Goal: Task Accomplishment & Management: Complete application form

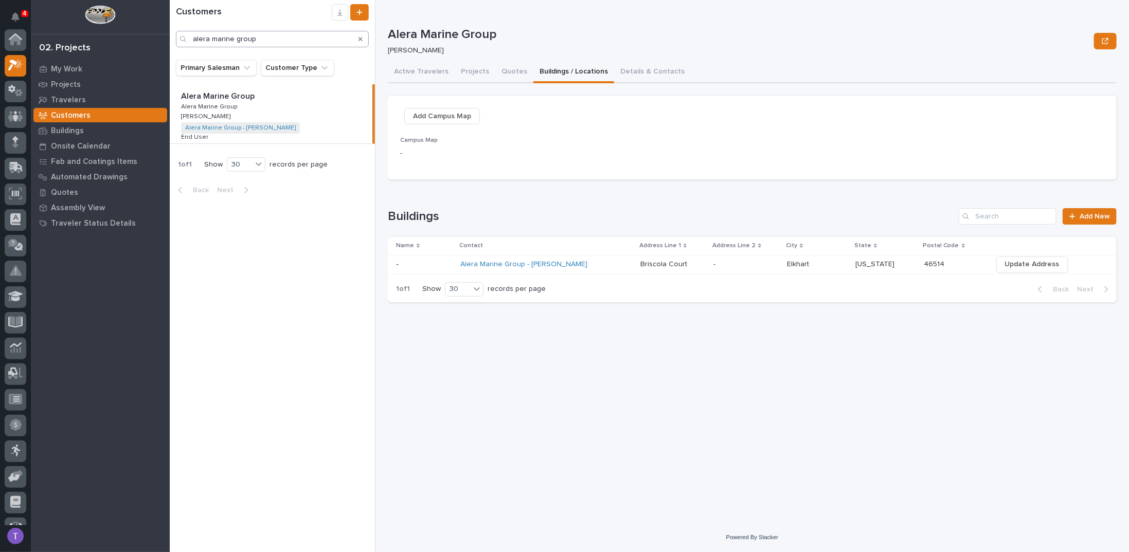
scroll to position [26, 0]
click at [360, 38] on icon "Search" at bounding box center [361, 39] width 4 height 6
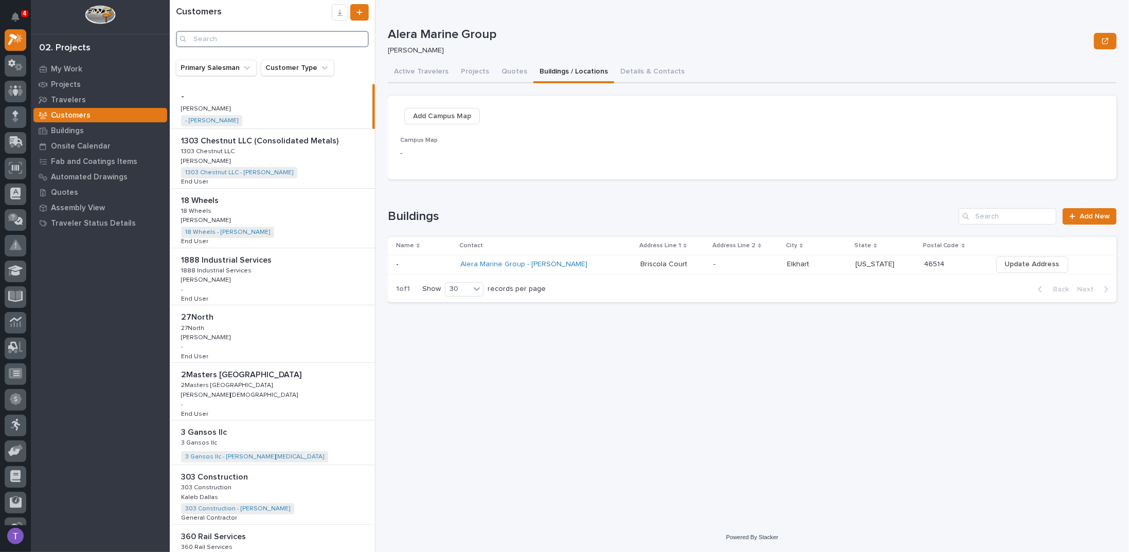
click at [307, 37] on input "Search" at bounding box center [272, 39] width 193 height 16
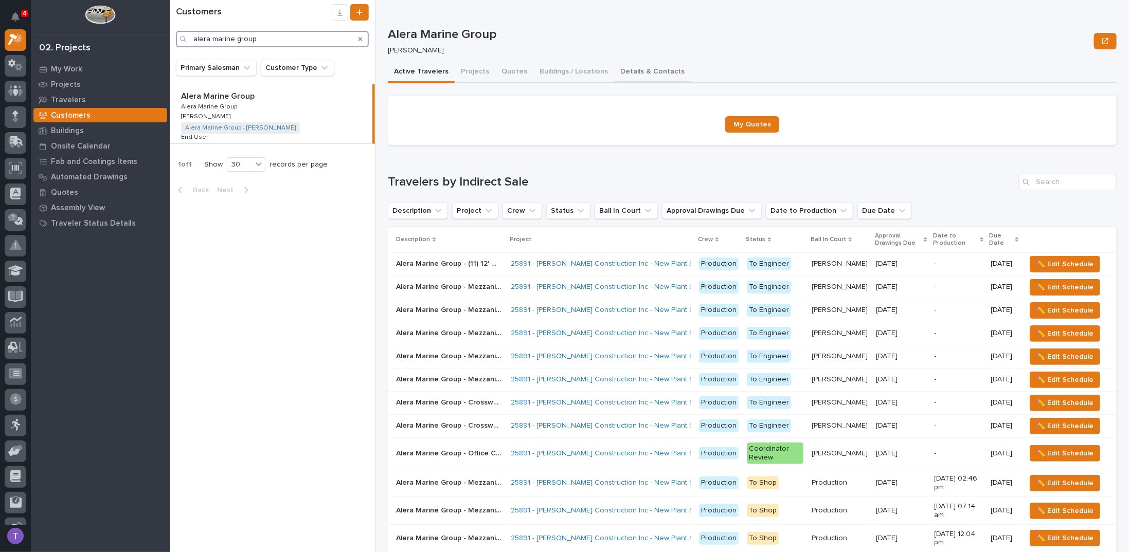
type input "alera marine group"
click at [623, 68] on button "Details & Contacts" at bounding box center [652, 73] width 77 height 22
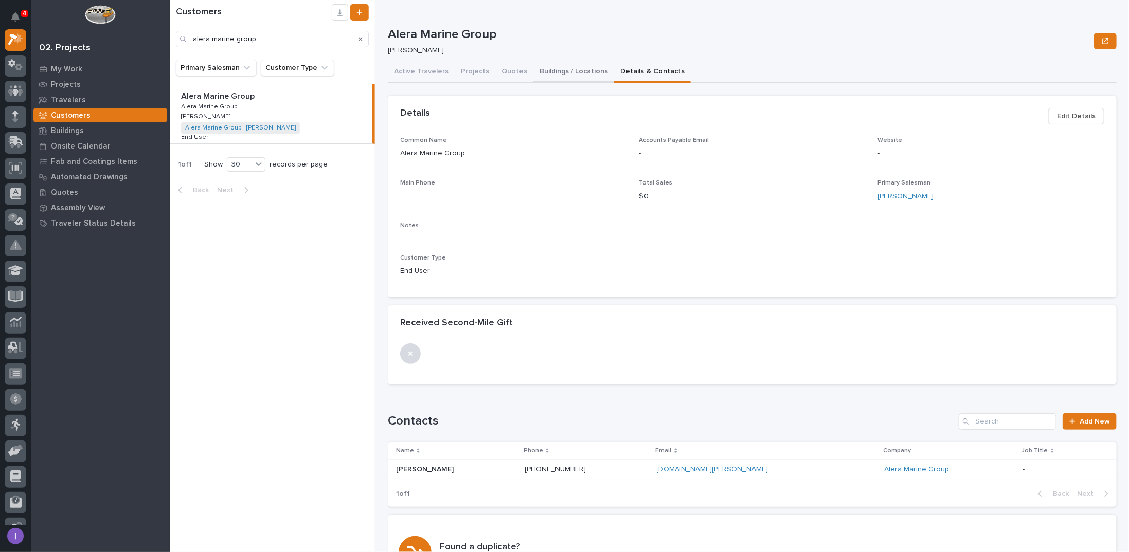
click at [551, 69] on button "Buildings / Locations" at bounding box center [573, 73] width 81 height 22
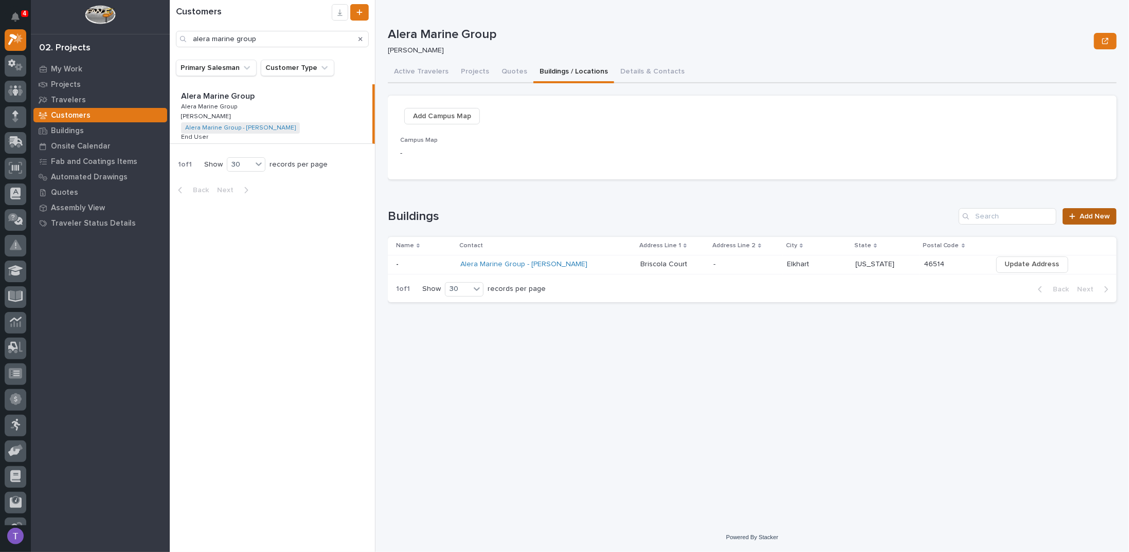
click at [1083, 214] on span "Add New" at bounding box center [1095, 216] width 30 height 7
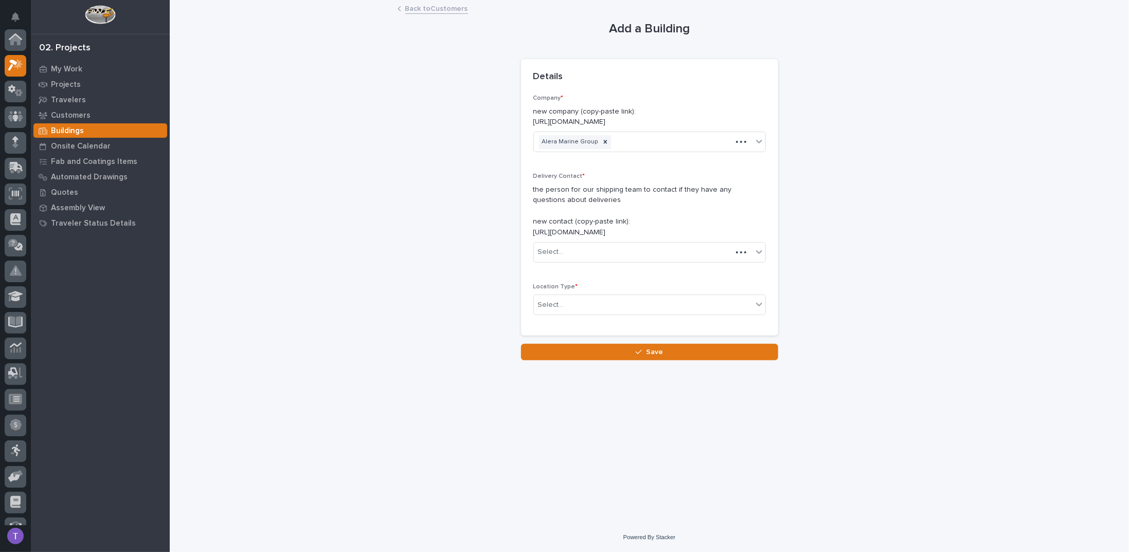
scroll to position [26, 0]
click at [574, 251] on div "Select..." at bounding box center [643, 252] width 219 height 17
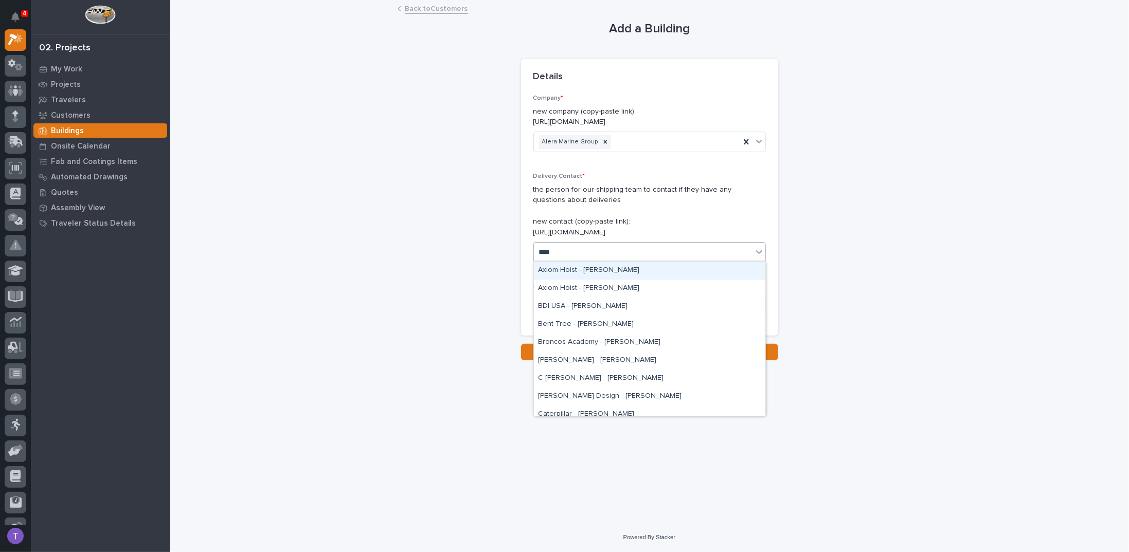
type input "****"
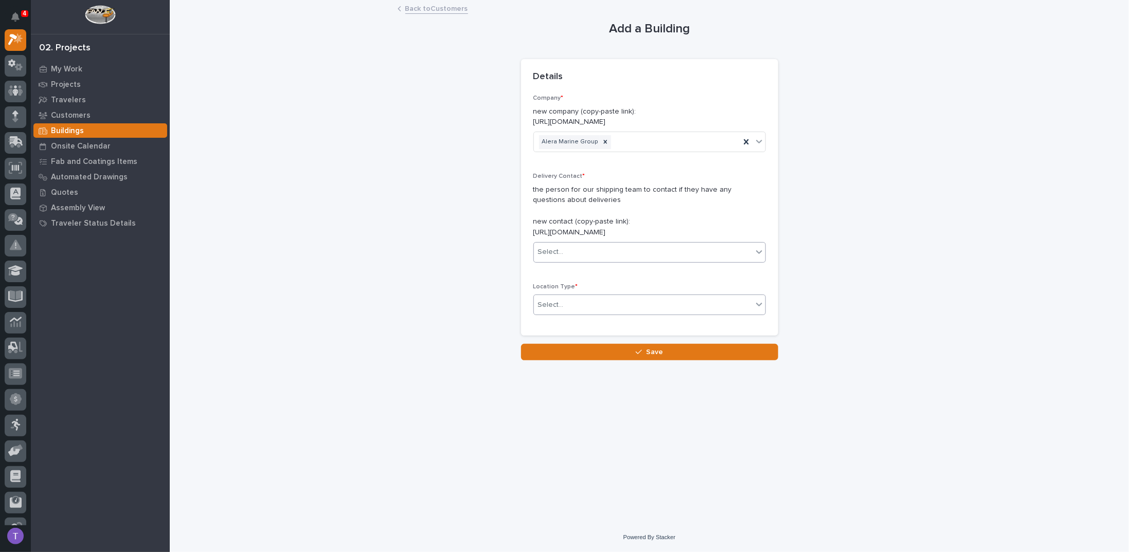
click at [552, 305] on div "Select..." at bounding box center [551, 305] width 26 height 11
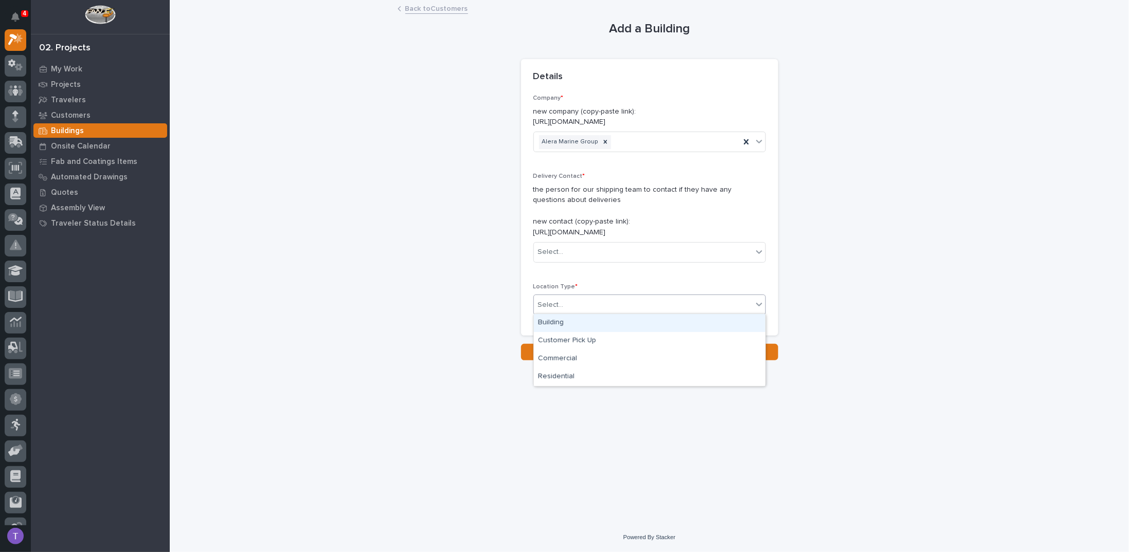
click at [552, 321] on div "Building" at bounding box center [649, 323] width 231 height 18
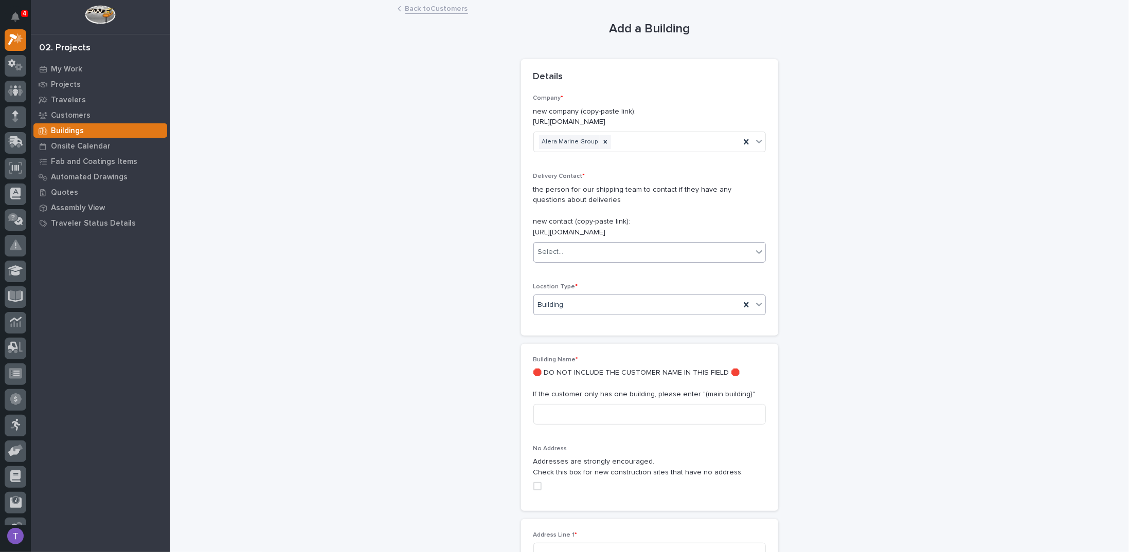
click at [555, 255] on div "Select..." at bounding box center [551, 252] width 26 height 11
type input "**********"
click at [570, 270] on div "[PERSON_NAME] - [PERSON_NAME]" at bounding box center [645, 271] width 231 height 18
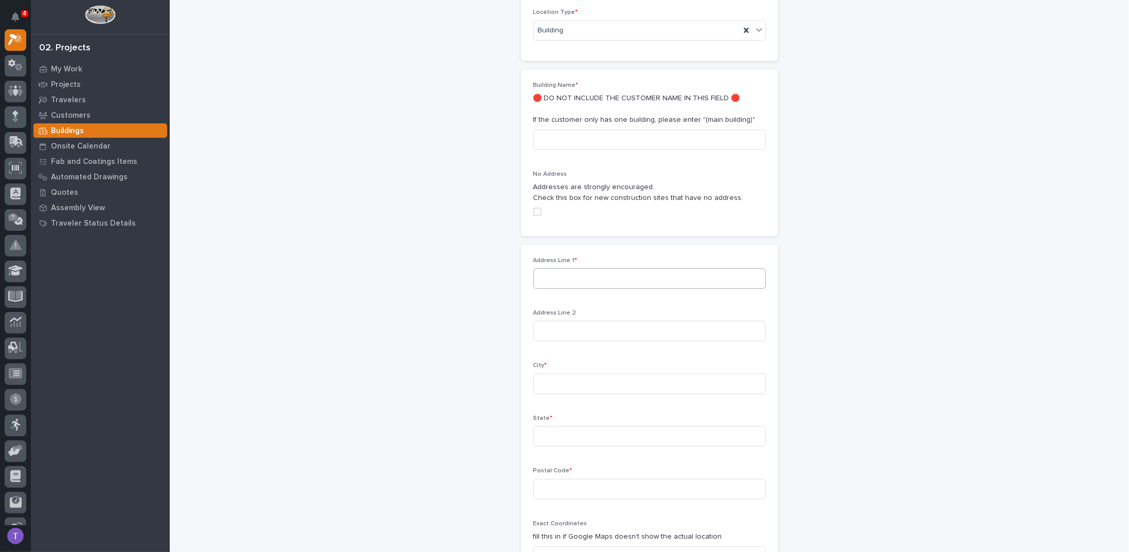
scroll to position [309, 0]
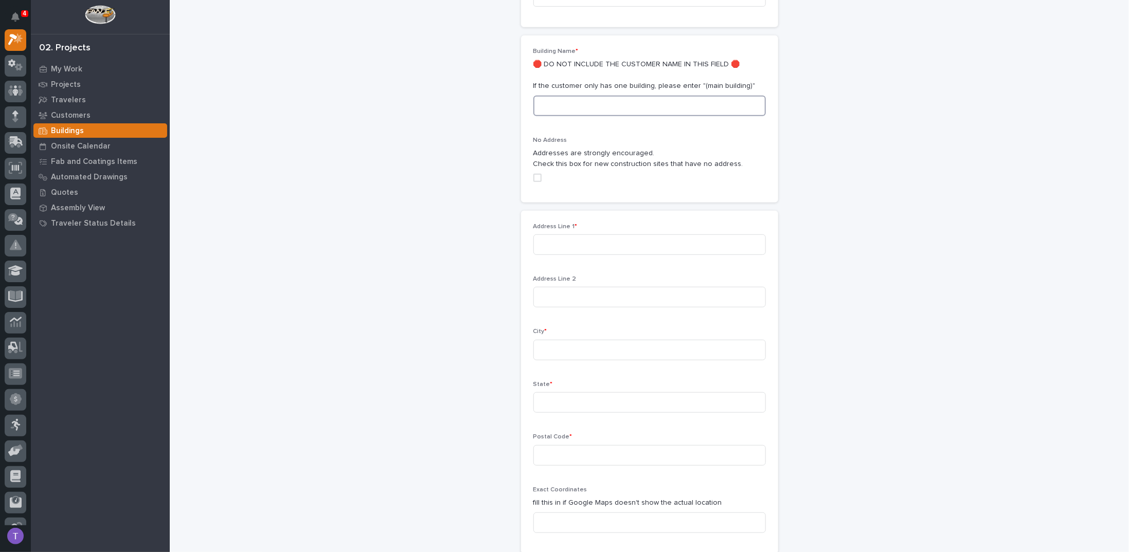
click at [575, 96] on input at bounding box center [649, 106] width 233 height 21
type input "m"
type input "Plant 1"
click at [544, 241] on input at bounding box center [649, 245] width 233 height 21
type input "[STREET_ADDRESS]"
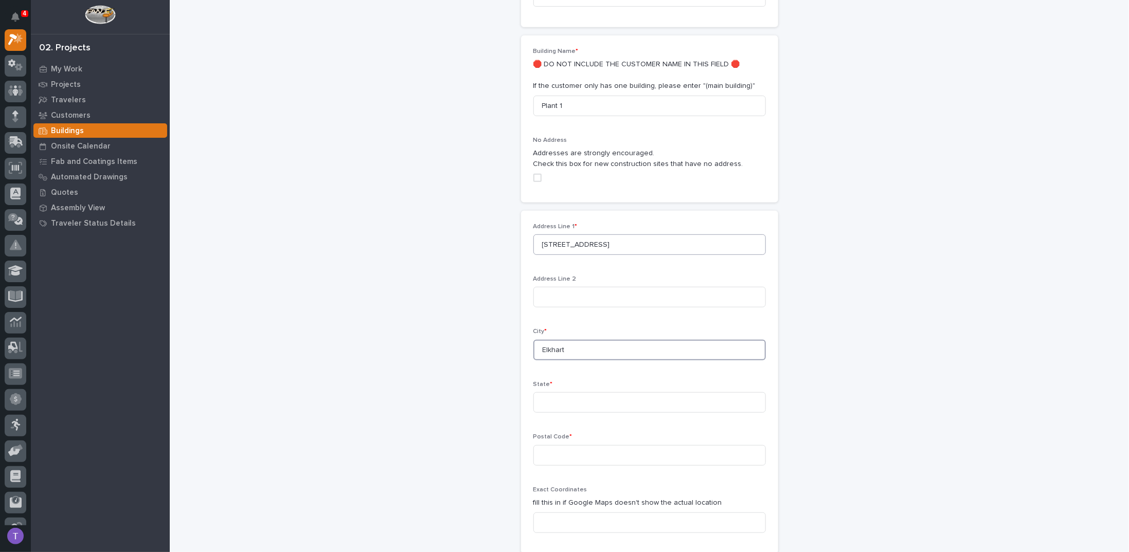
type input "Elkhart"
type input "[US_STATE]"
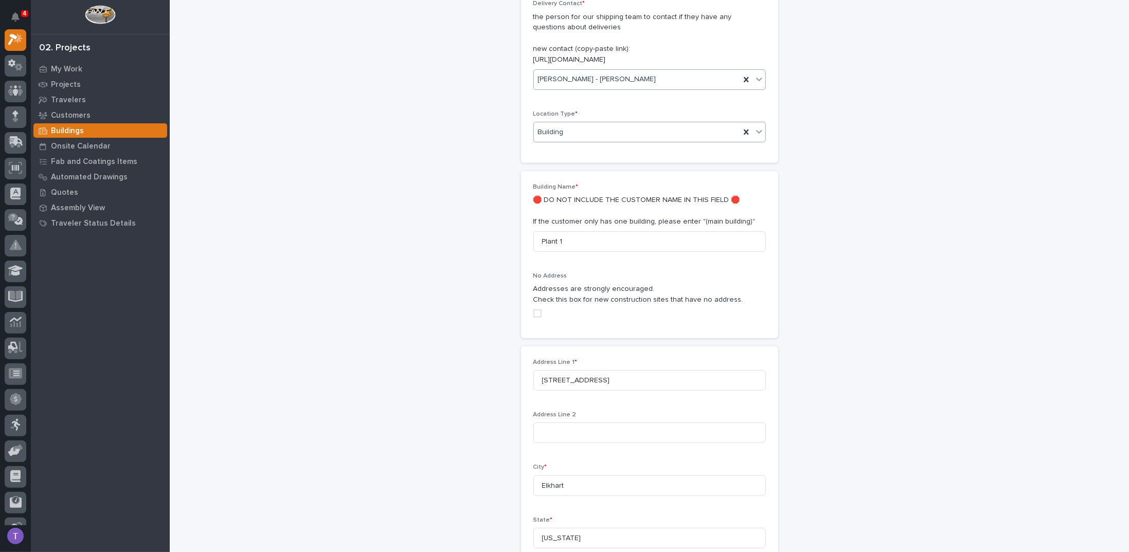
scroll to position [414, 0]
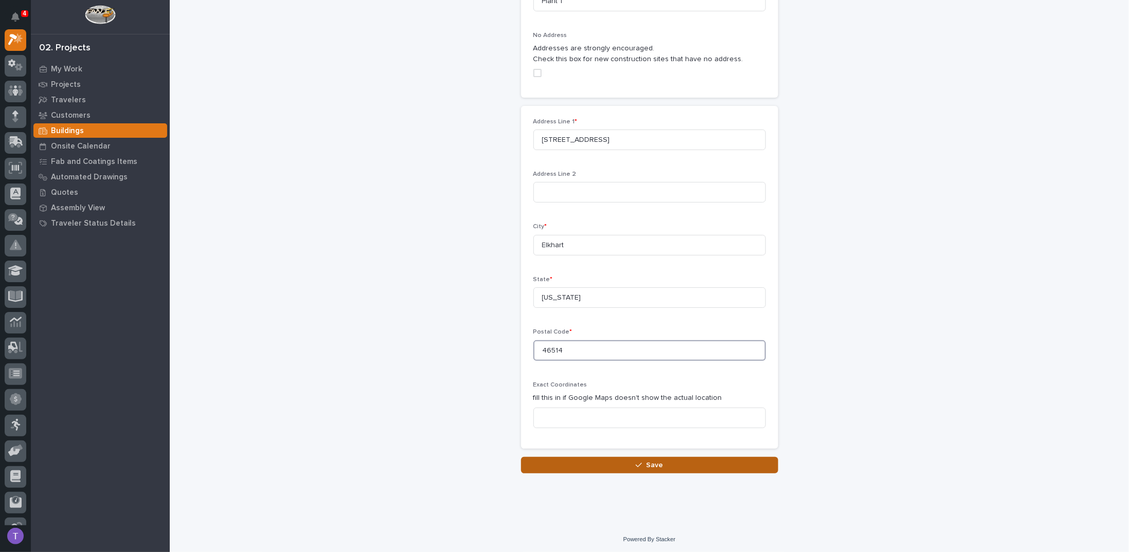
type input "46514"
click at [646, 462] on span "Save" at bounding box center [654, 465] width 17 height 9
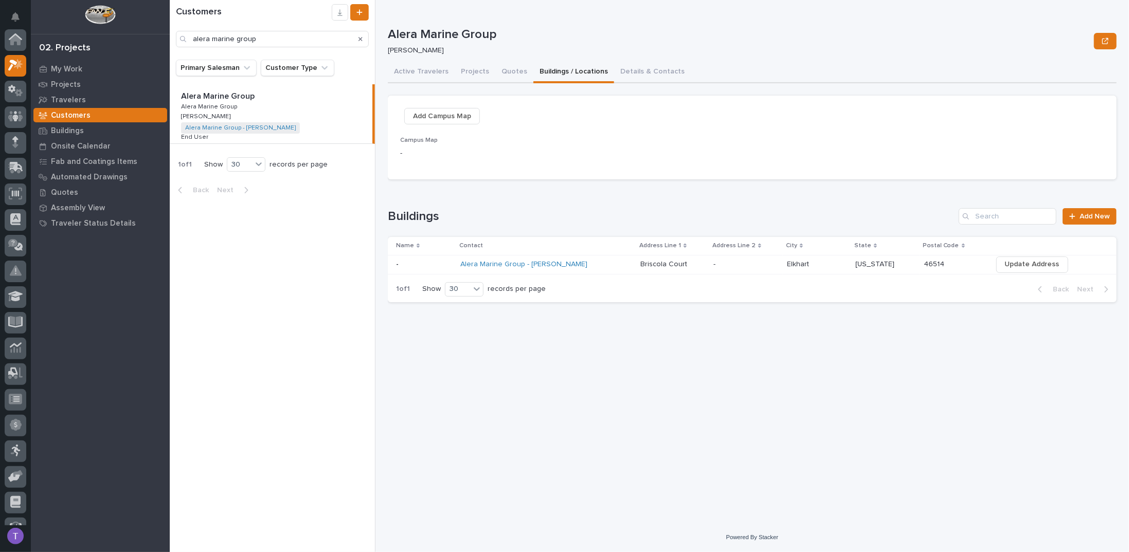
scroll to position [26, 0]
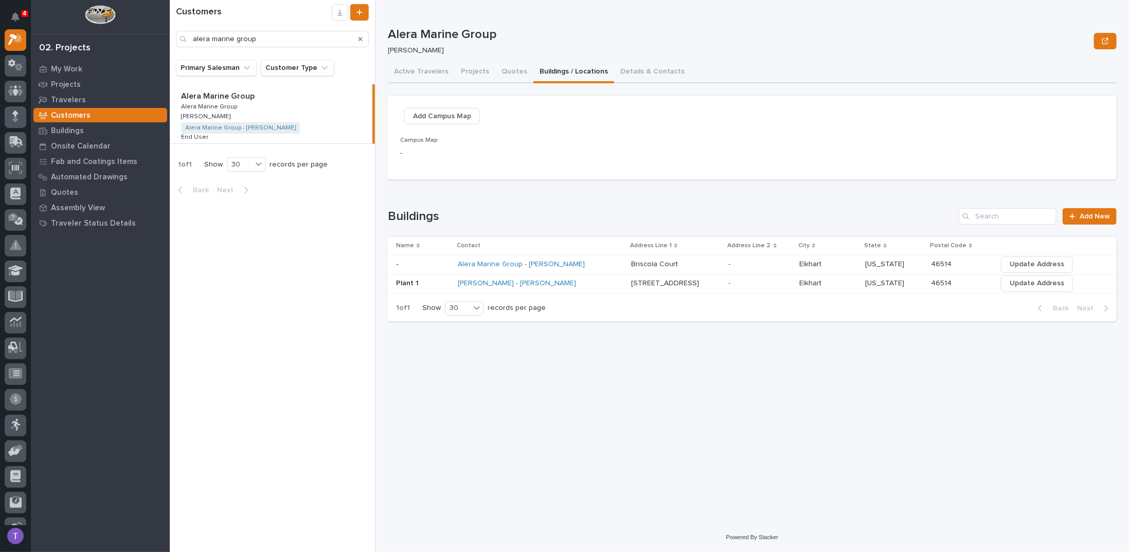
click at [633, 261] on p "Briscola Court" at bounding box center [655, 263] width 49 height 11
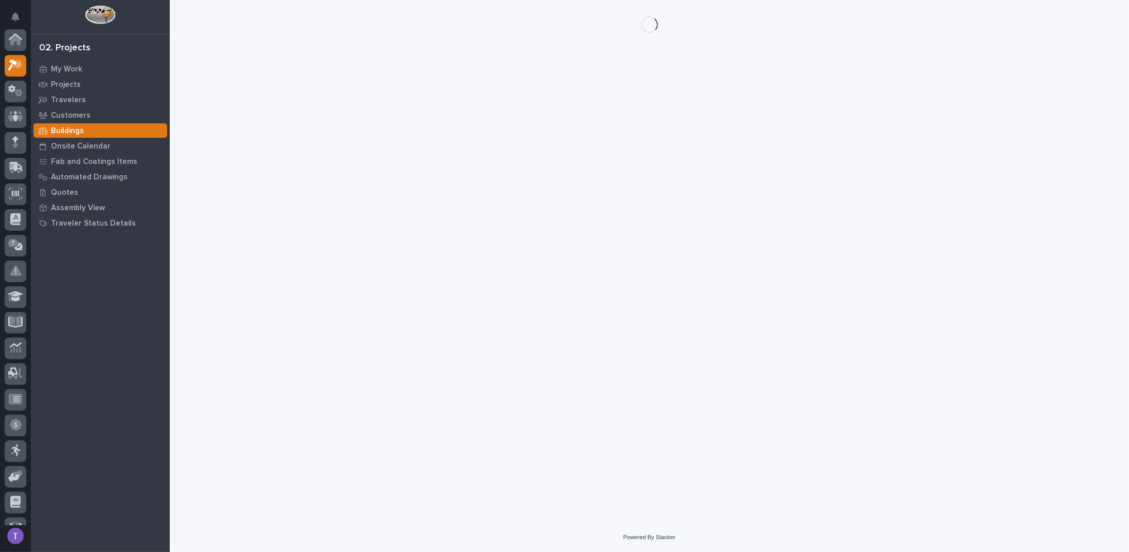
scroll to position [26, 0]
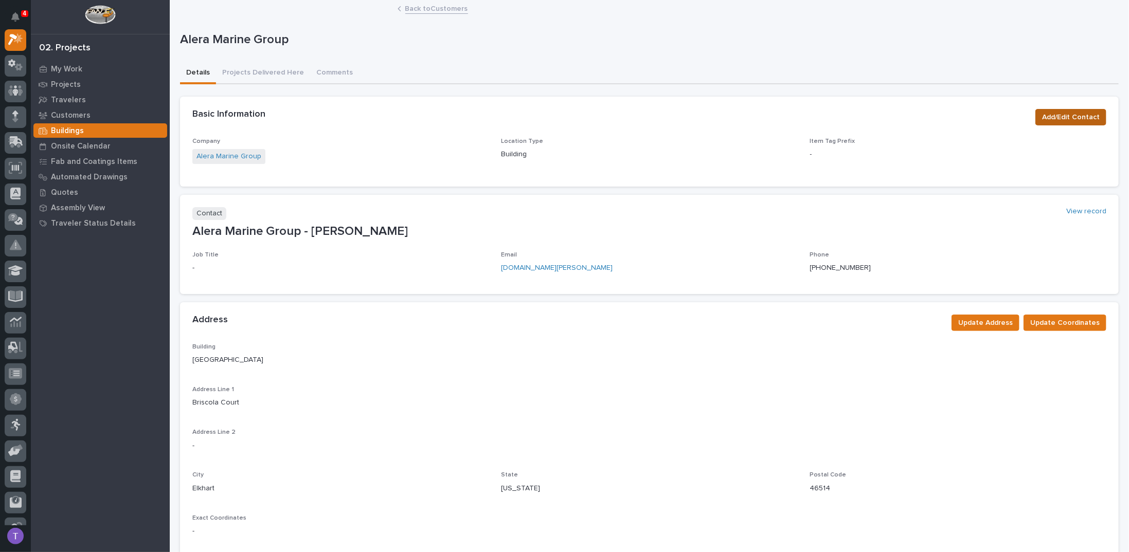
click at [1055, 114] on span "Add/Edit Contact" at bounding box center [1071, 117] width 58 height 12
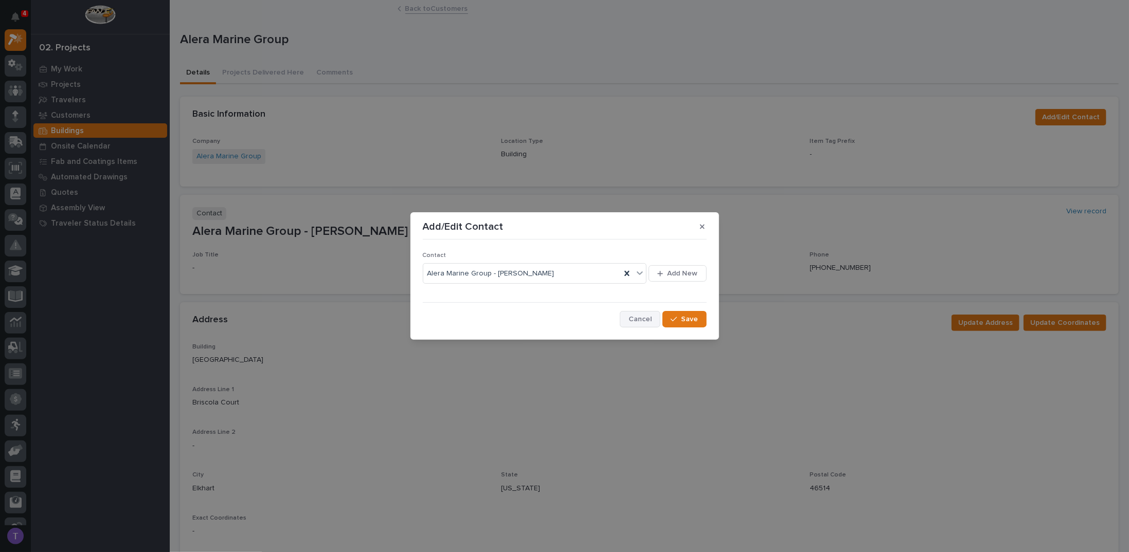
click at [642, 317] on span "Cancel" at bounding box center [640, 319] width 23 height 9
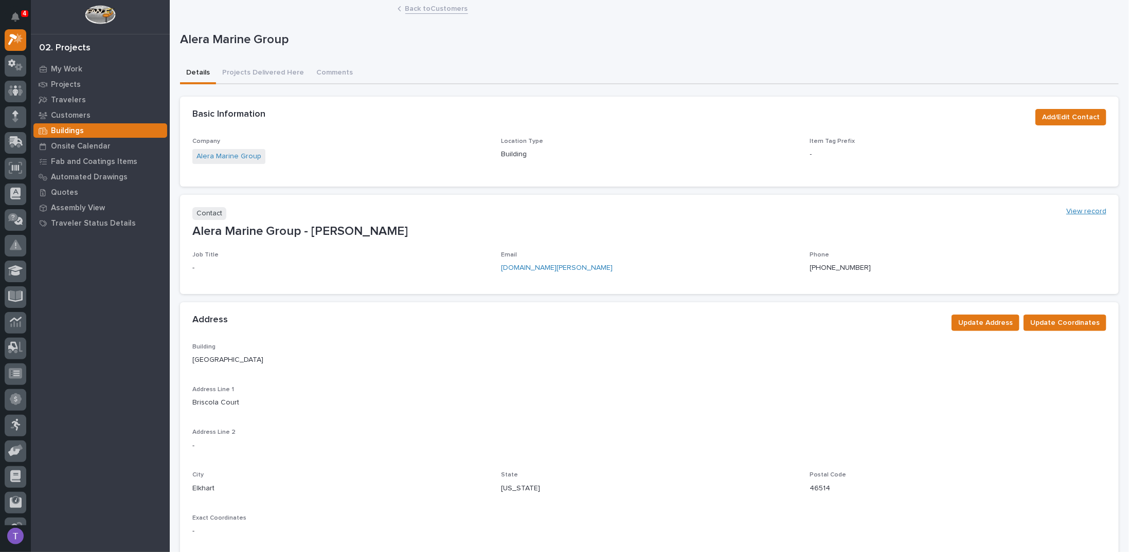
click at [1074, 212] on link "View record" at bounding box center [1086, 211] width 40 height 9
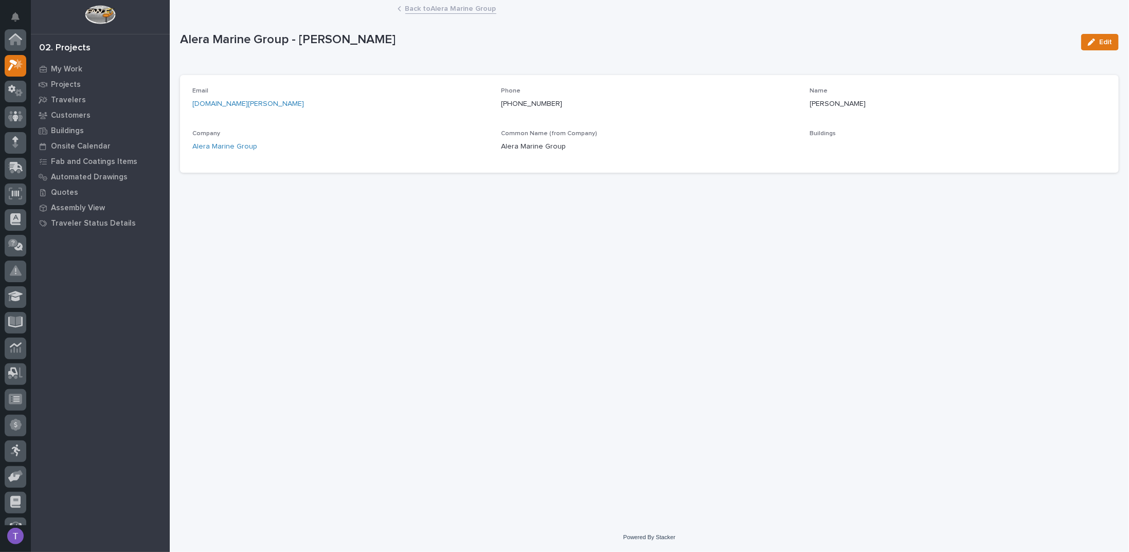
scroll to position [26, 0]
click at [413, 10] on link "Back to Alera Marine Group" at bounding box center [450, 8] width 91 height 12
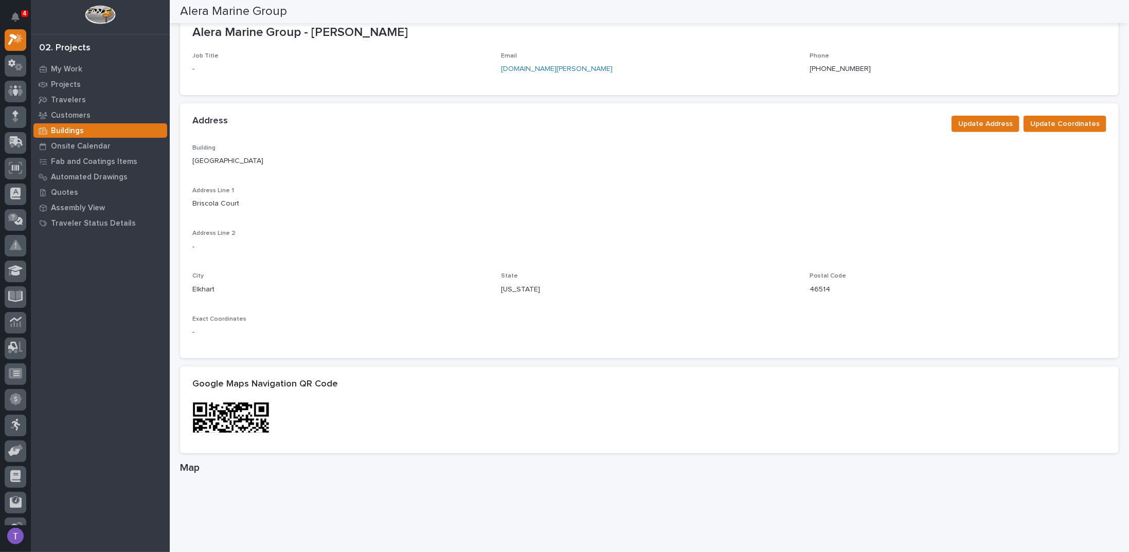
scroll to position [206, 0]
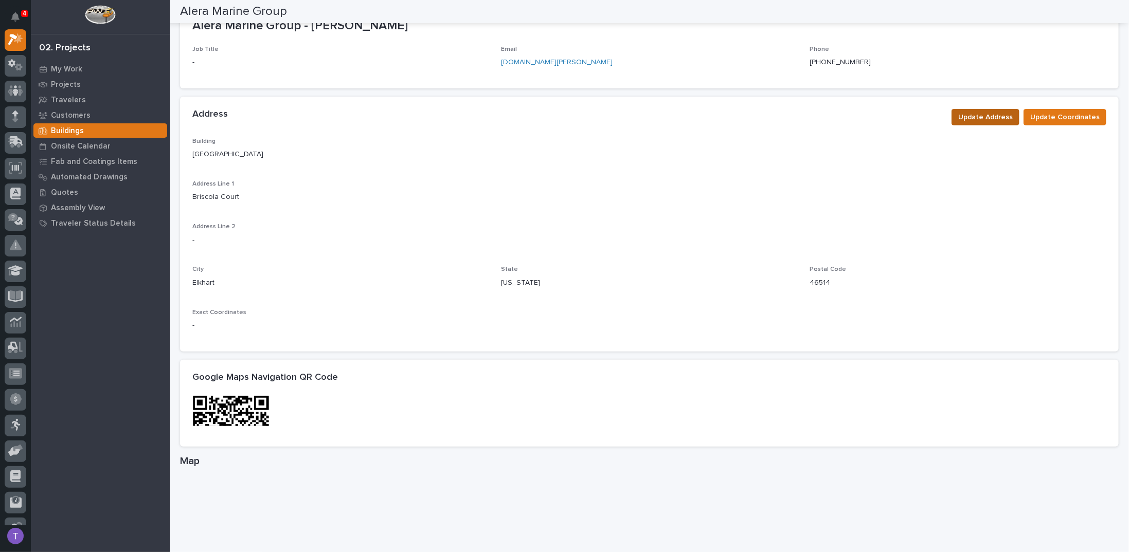
click at [986, 113] on span "Update Address" at bounding box center [985, 117] width 55 height 12
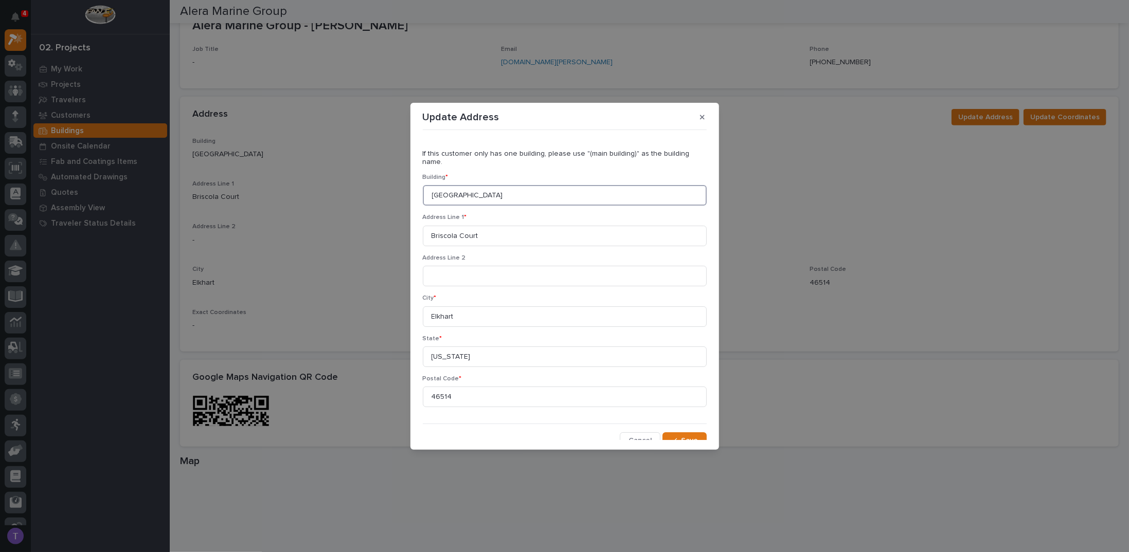
drag, startPoint x: 499, startPoint y: 187, endPoint x: 379, endPoint y: 189, distance: 119.9
click at [379, 189] on div "Update Address If this customer only has one building, please use "(main buildi…" at bounding box center [564, 276] width 1129 height 552
type input "Plant 1"
click at [431, 229] on input "Briscola Court" at bounding box center [565, 236] width 284 height 21
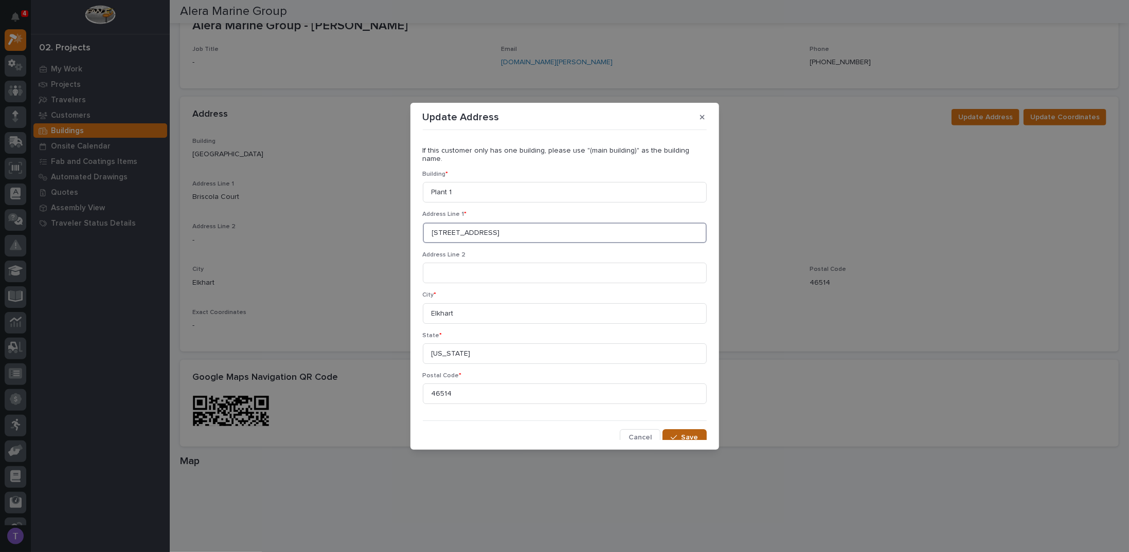
type input "[STREET_ADDRESS]"
click at [675, 430] on button "Save" at bounding box center [685, 438] width 44 height 16
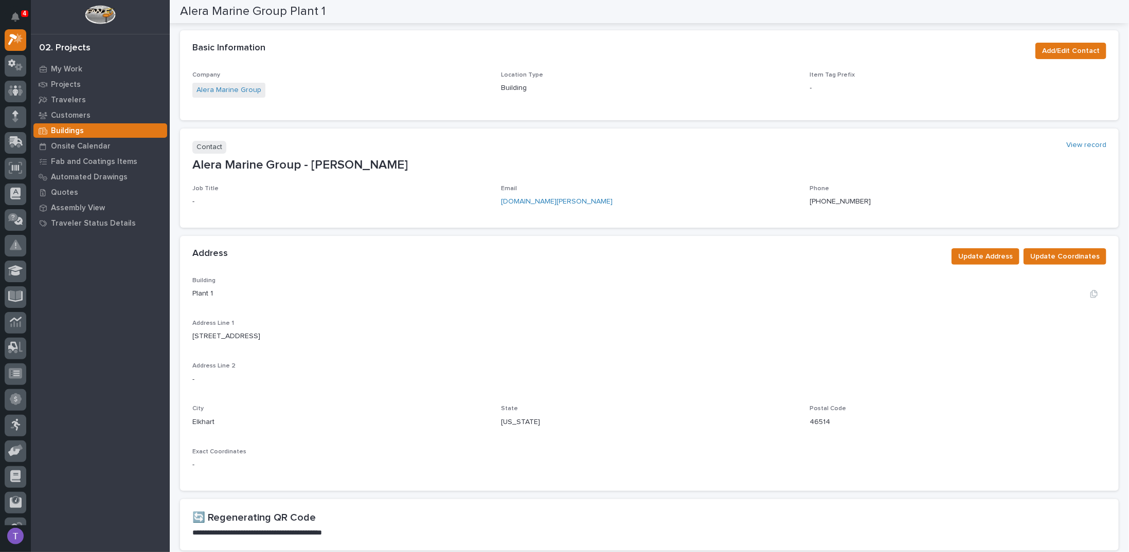
scroll to position [0, 0]
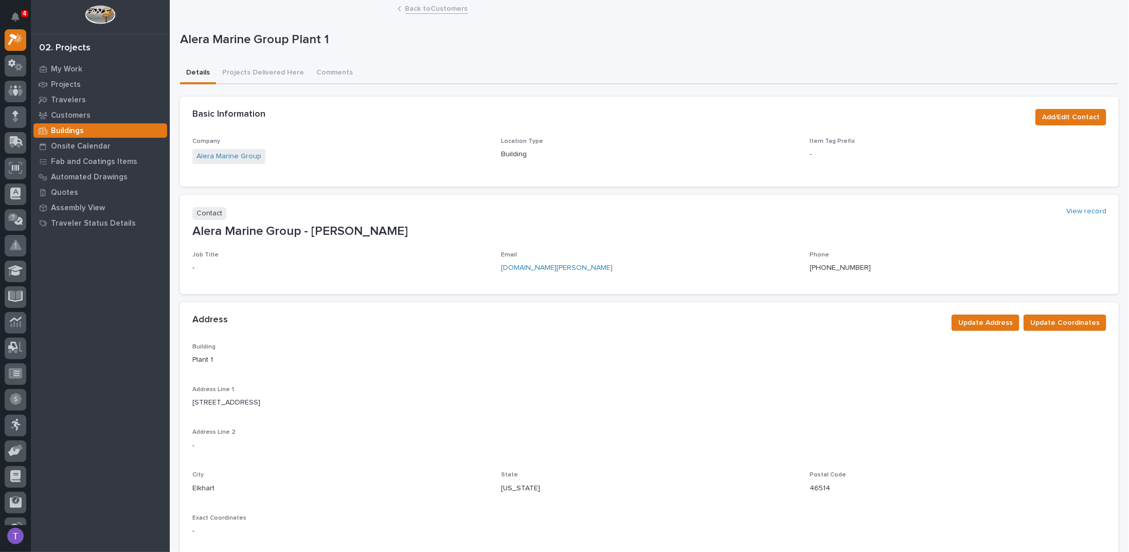
click at [412, 8] on link "Back to Customers" at bounding box center [436, 8] width 63 height 12
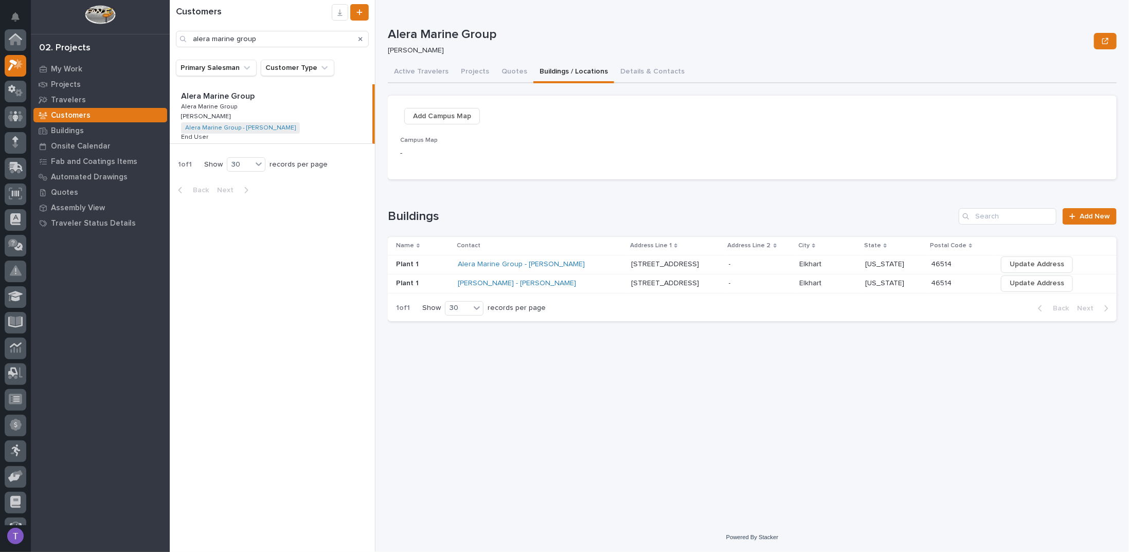
scroll to position [26, 0]
click at [443, 113] on span "Add Campus Map" at bounding box center [442, 116] width 58 height 12
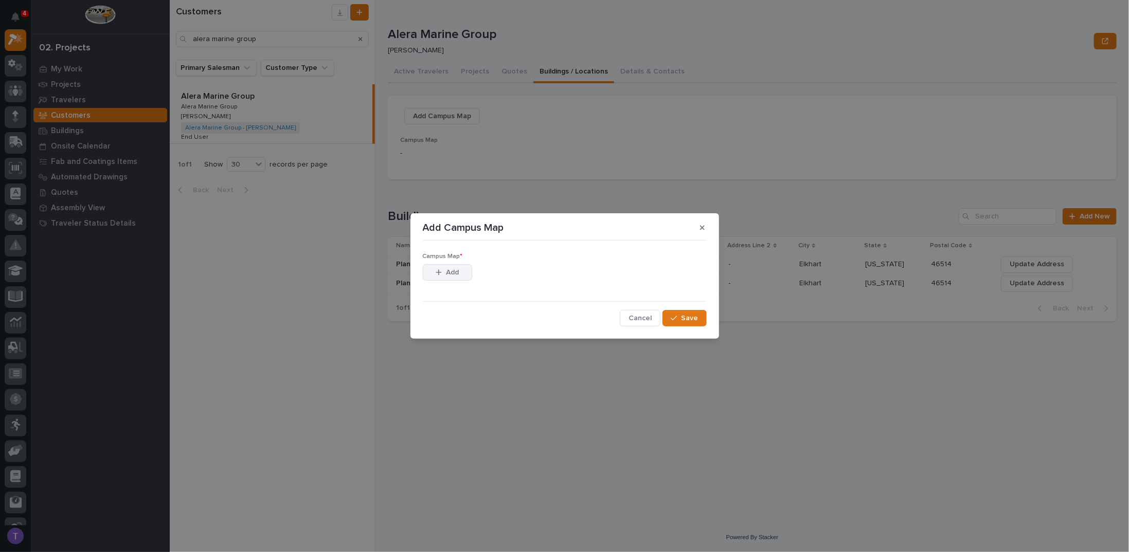
click at [443, 267] on button "Add" at bounding box center [447, 272] width 49 height 16
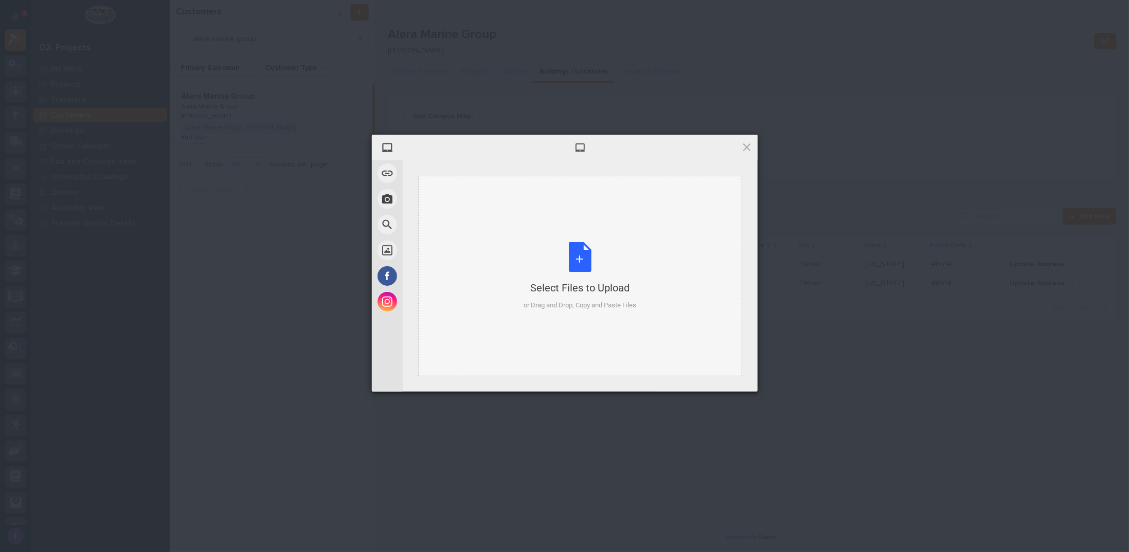
click at [577, 252] on div "Select Files to Upload or Drag and Drop, Copy and Paste Files" at bounding box center [580, 276] width 113 height 68
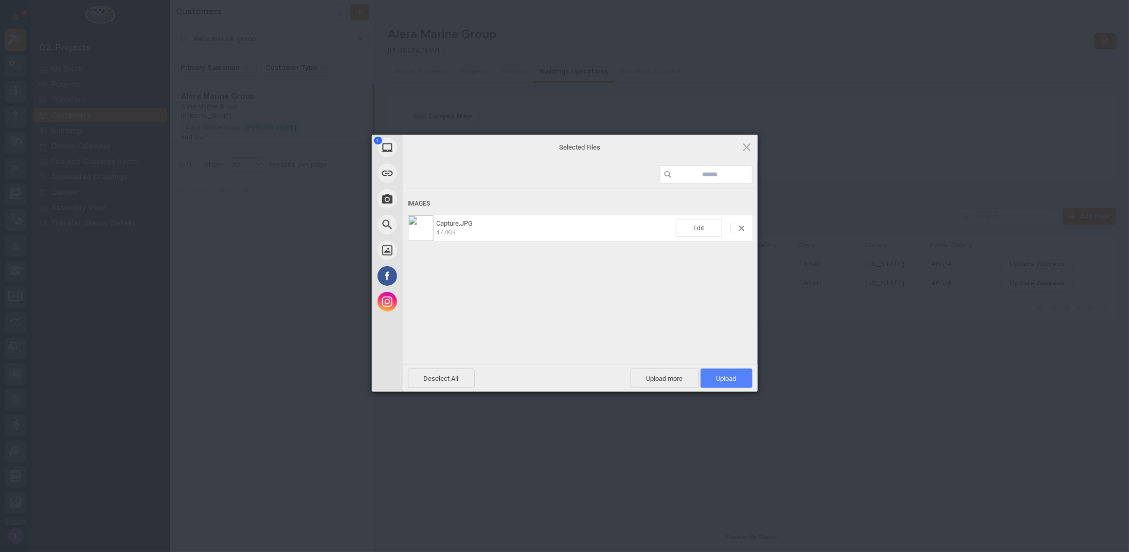
click at [723, 375] on span "Upload 1" at bounding box center [727, 379] width 20 height 8
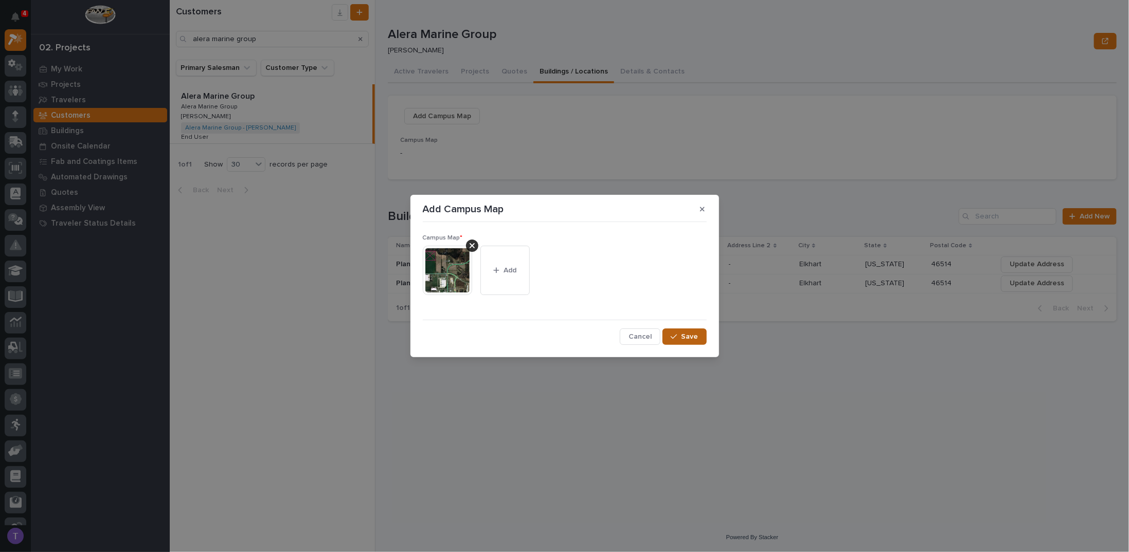
click at [684, 337] on span "Save" at bounding box center [690, 336] width 17 height 9
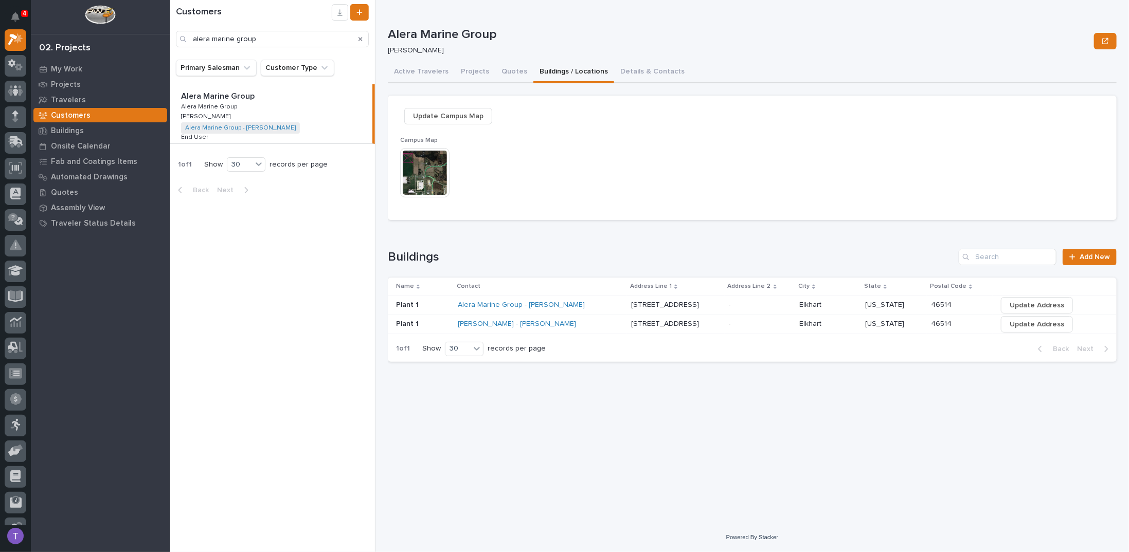
click at [423, 175] on img at bounding box center [424, 172] width 49 height 49
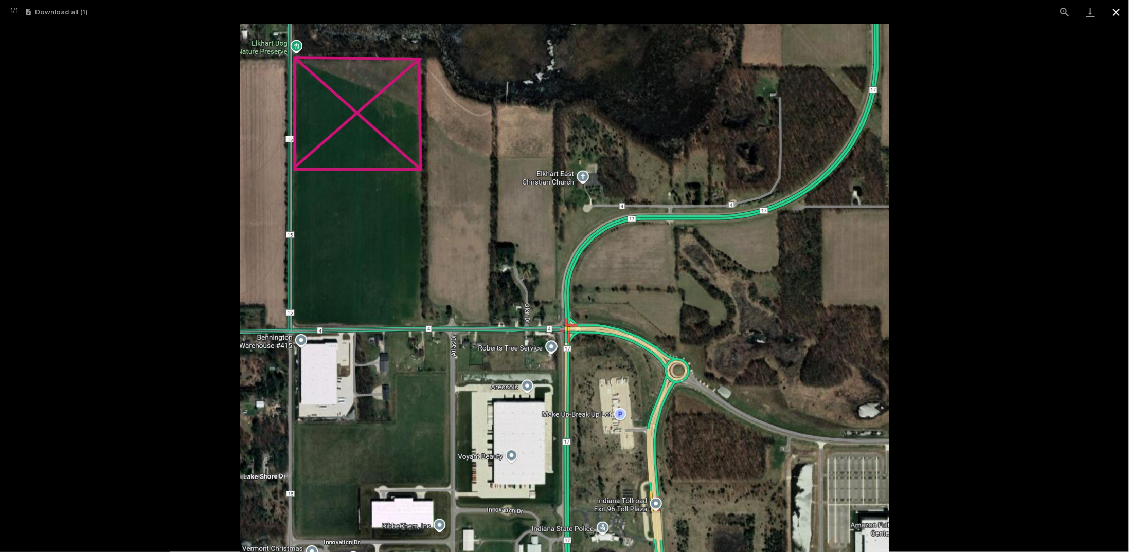
click at [1116, 11] on button "Close gallery" at bounding box center [1116, 12] width 26 height 24
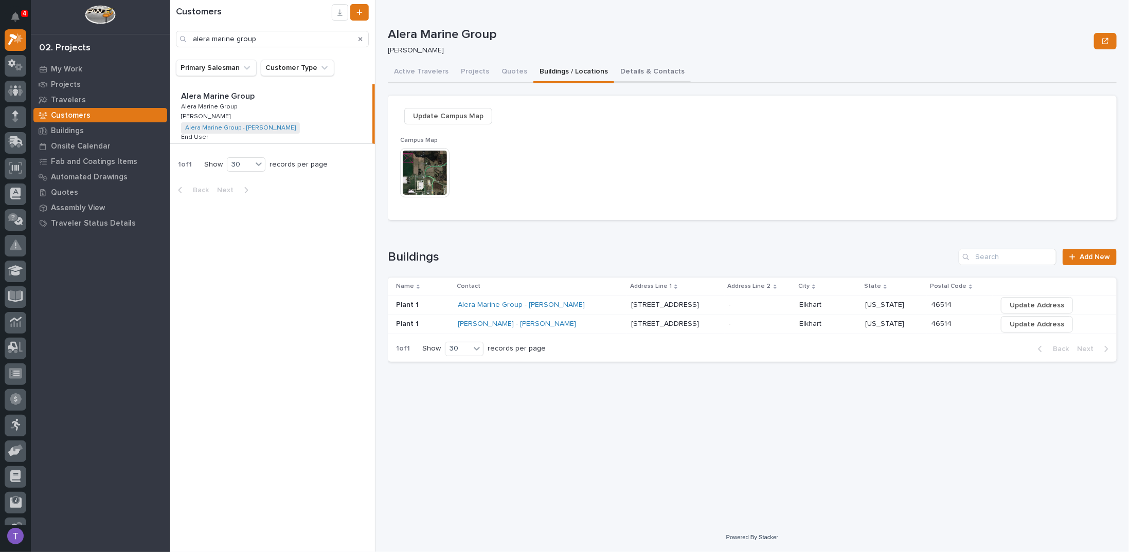
click at [626, 70] on button "Details & Contacts" at bounding box center [652, 73] width 77 height 22
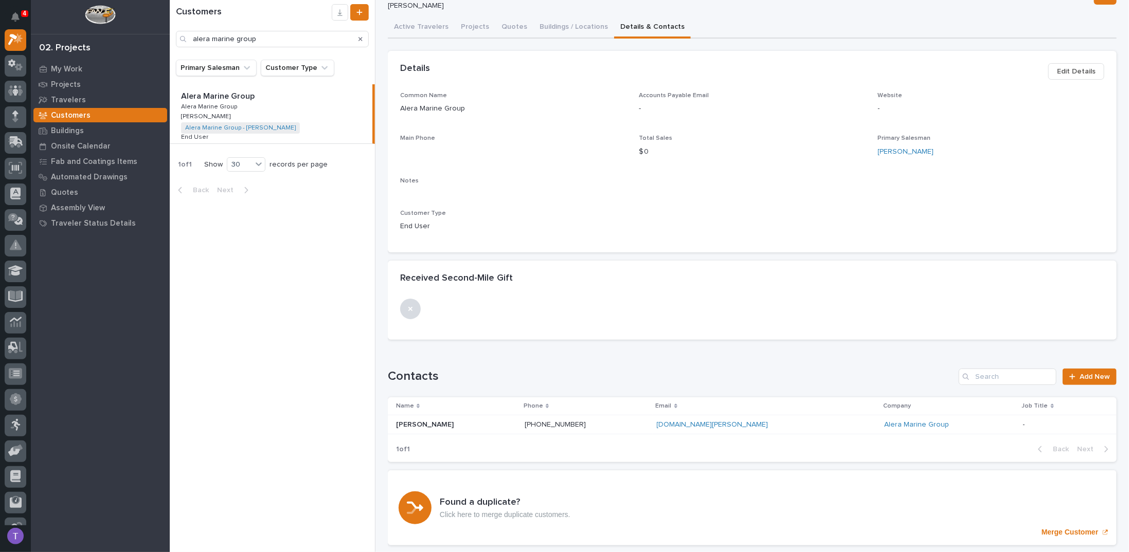
scroll to position [74, 0]
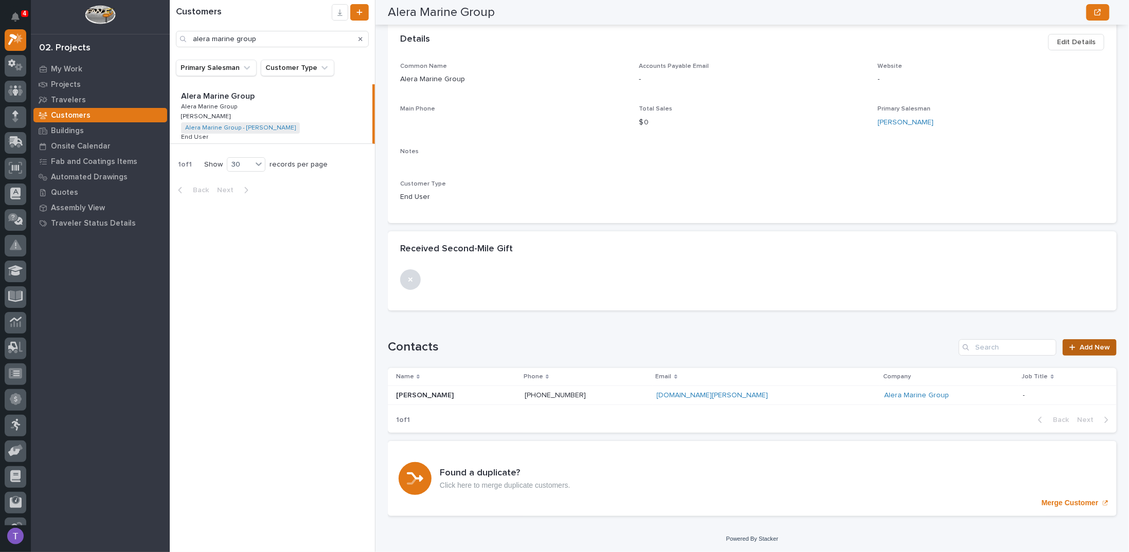
click at [1081, 348] on span "Add New" at bounding box center [1095, 347] width 30 height 7
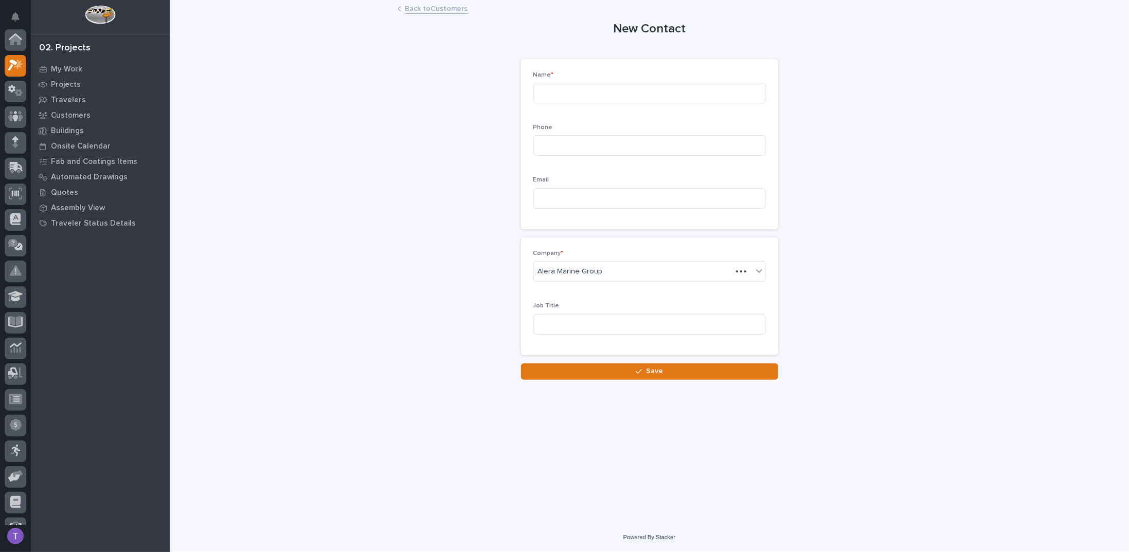
scroll to position [26, 0]
click at [562, 88] on input at bounding box center [649, 93] width 233 height 21
type input "[PERSON_NAME]"
paste input "[PHONE_NUMBER]"
type input "[PHONE_NUMBER]"
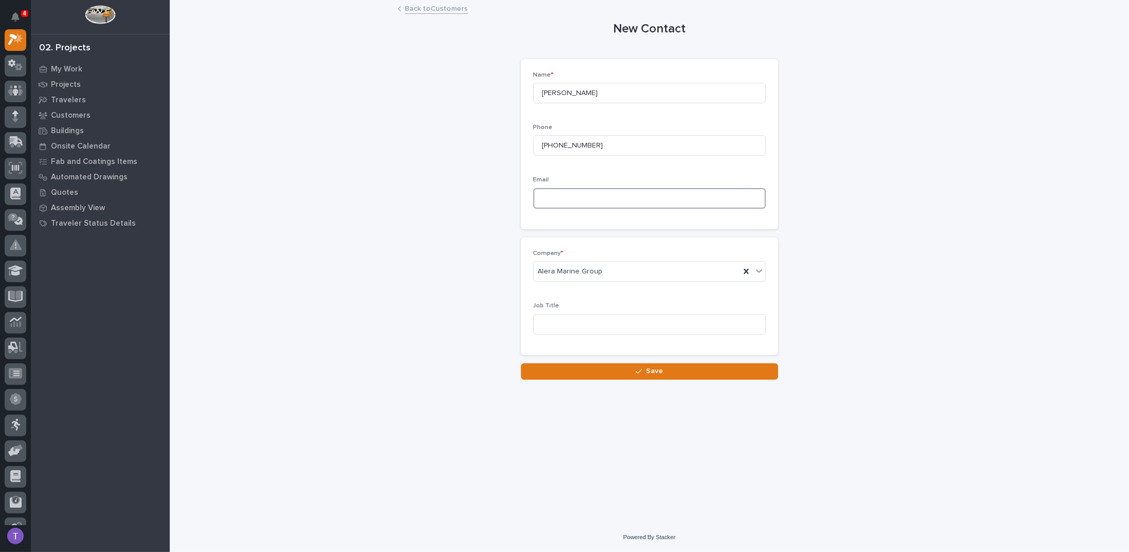
click at [573, 199] on input at bounding box center [649, 198] width 233 height 21
paste input "[PERSON_NAME][EMAIL_ADDRESS][DOMAIN_NAME]"
type input "[PERSON_NAME][EMAIL_ADDRESS][DOMAIN_NAME]"
click at [555, 322] on input at bounding box center [649, 324] width 233 height 21
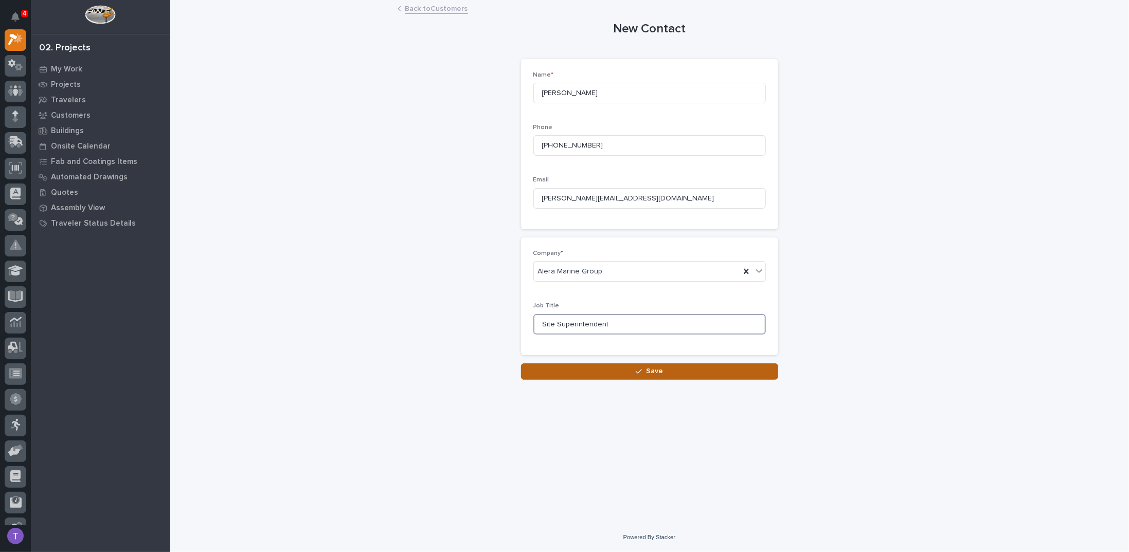
type input "Site Superintendent"
click at [649, 368] on span "Save" at bounding box center [654, 371] width 17 height 9
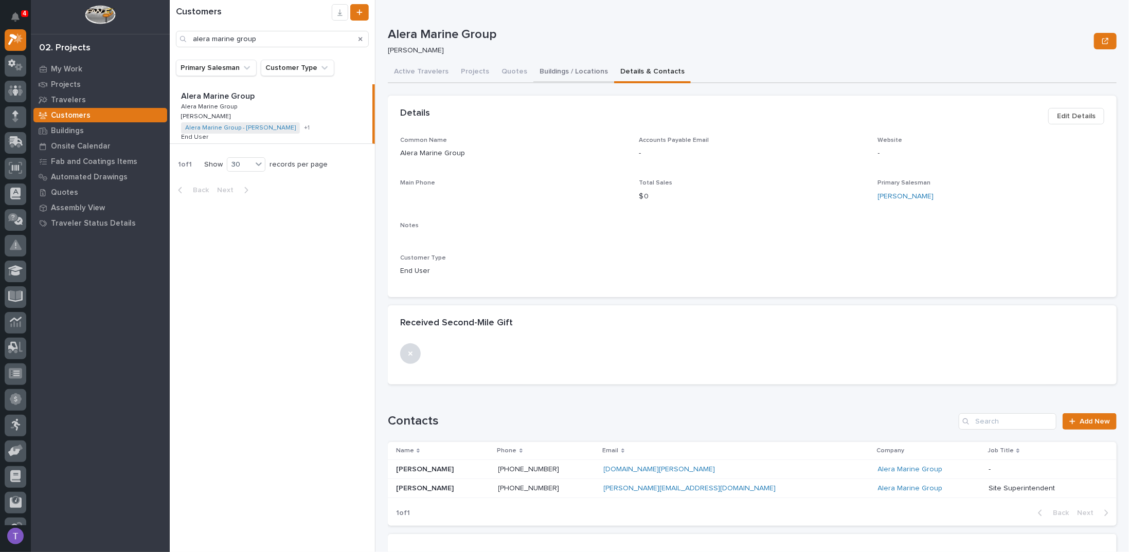
click at [548, 70] on button "Buildings / Locations" at bounding box center [573, 73] width 81 height 22
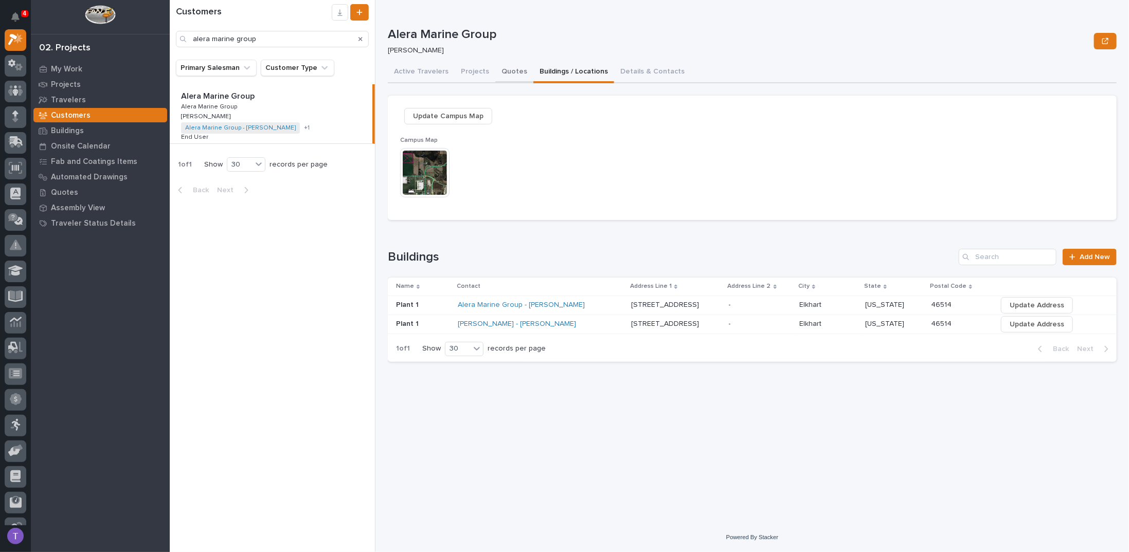
click at [511, 72] on button "Quotes" at bounding box center [514, 73] width 38 height 22
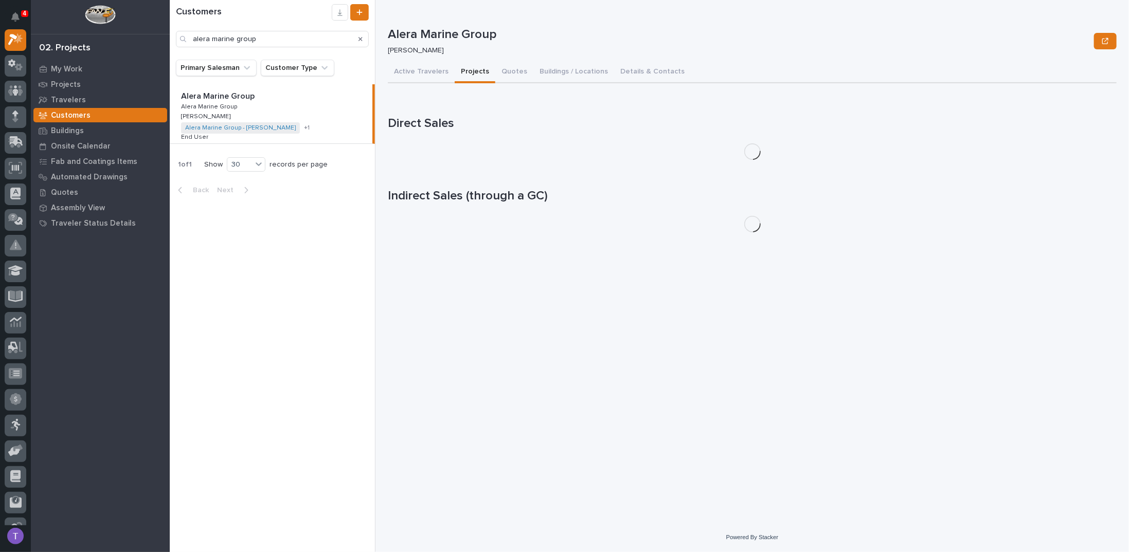
click at [468, 70] on button "Projects" at bounding box center [475, 73] width 41 height 22
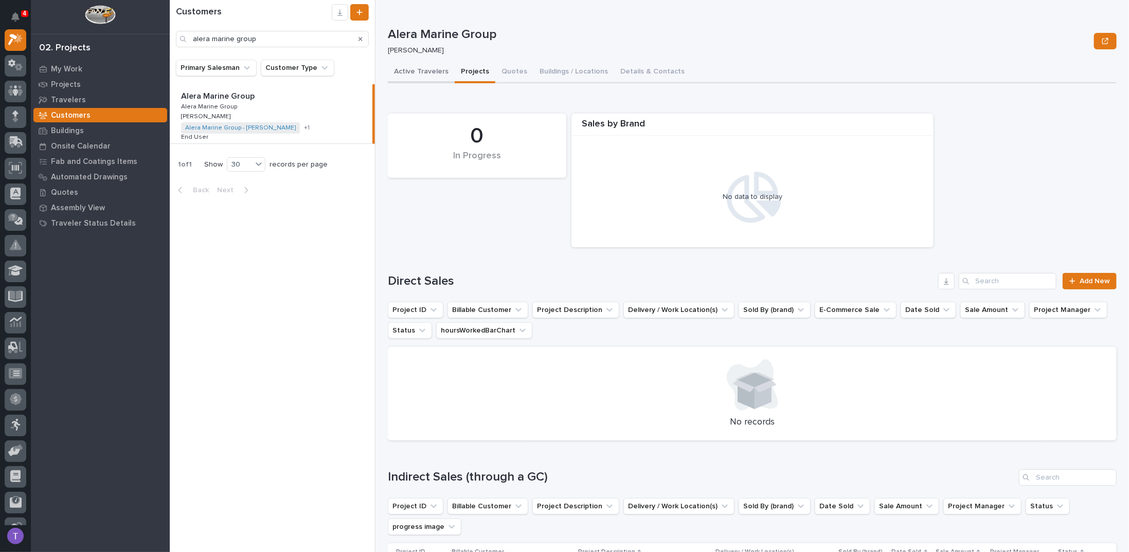
click at [420, 73] on button "Active Travelers" at bounding box center [421, 73] width 67 height 22
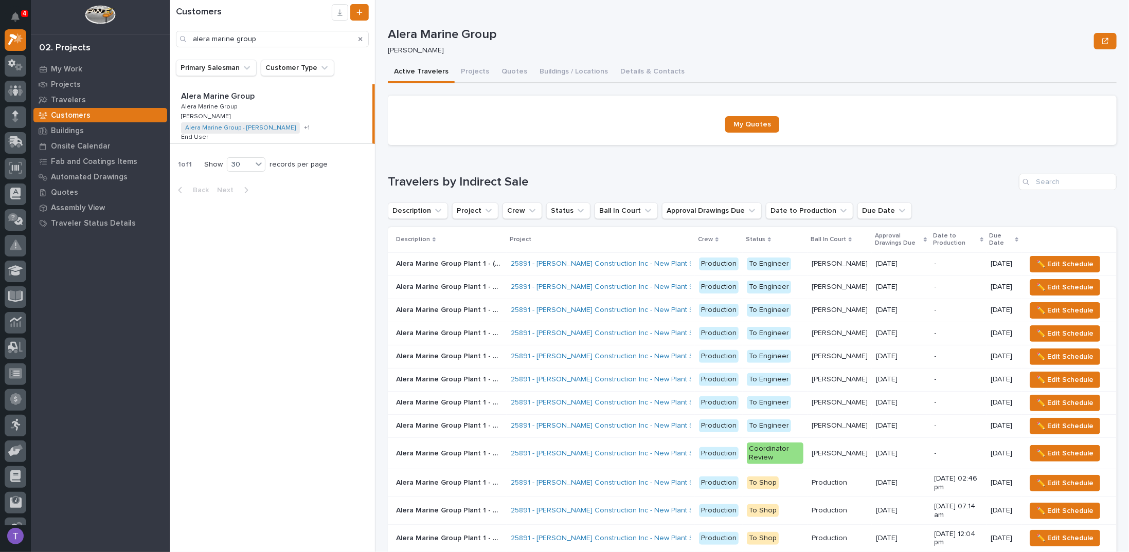
click at [433, 159] on div "Loading... Saving… Travelers by Indirect Sale Description Project Crew Status B…" at bounding box center [752, 440] width 729 height 574
click at [360, 39] on icon "Search" at bounding box center [361, 39] width 4 height 6
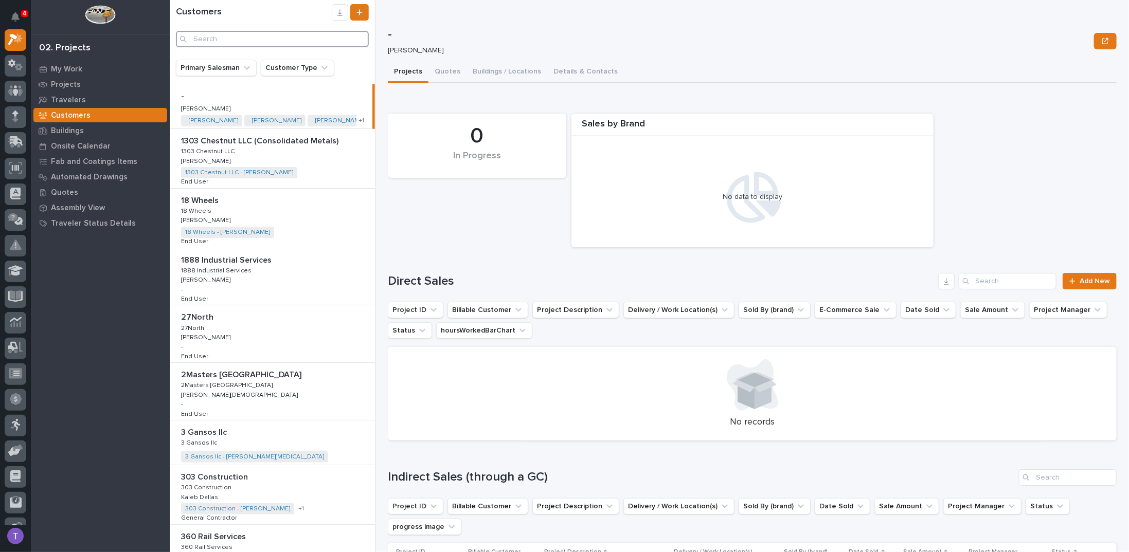
click at [239, 41] on input "Search" at bounding box center [272, 39] width 193 height 16
type input "stair supplies"
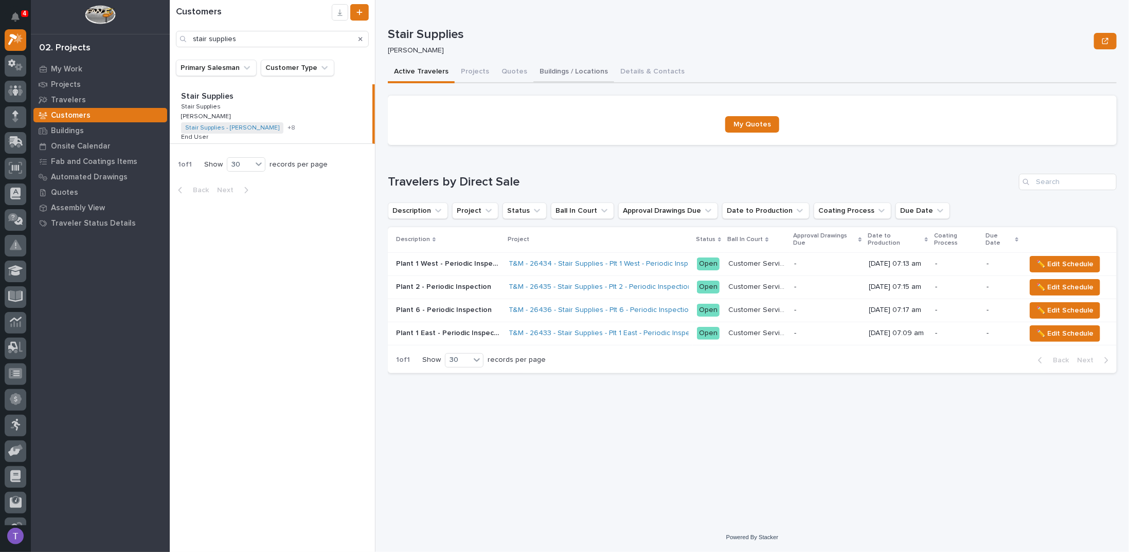
click at [582, 73] on button "Buildings / Locations" at bounding box center [573, 73] width 81 height 22
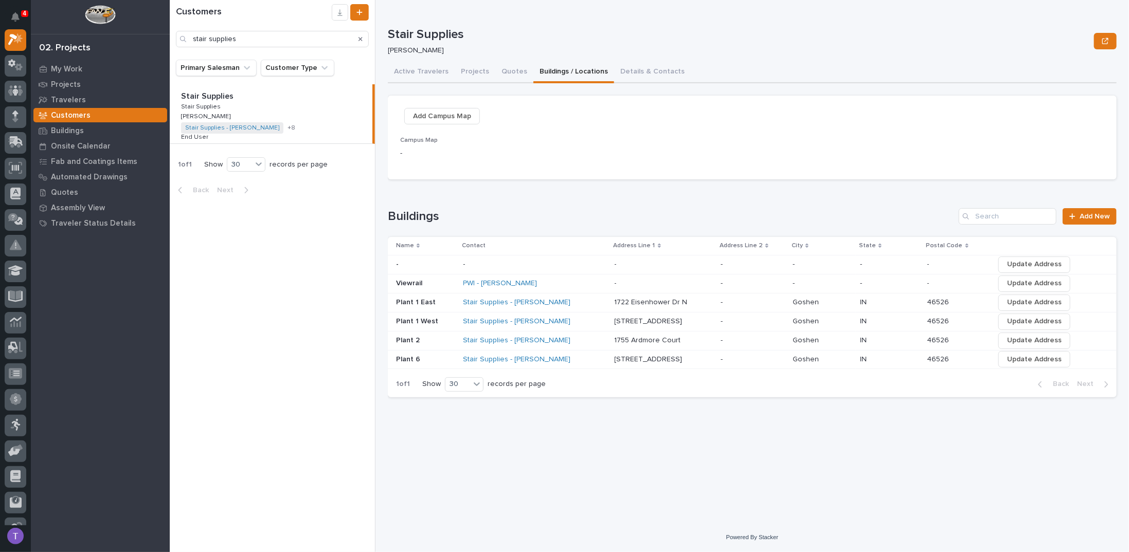
click at [446, 114] on span "Add Campus Map" at bounding box center [442, 116] width 58 height 12
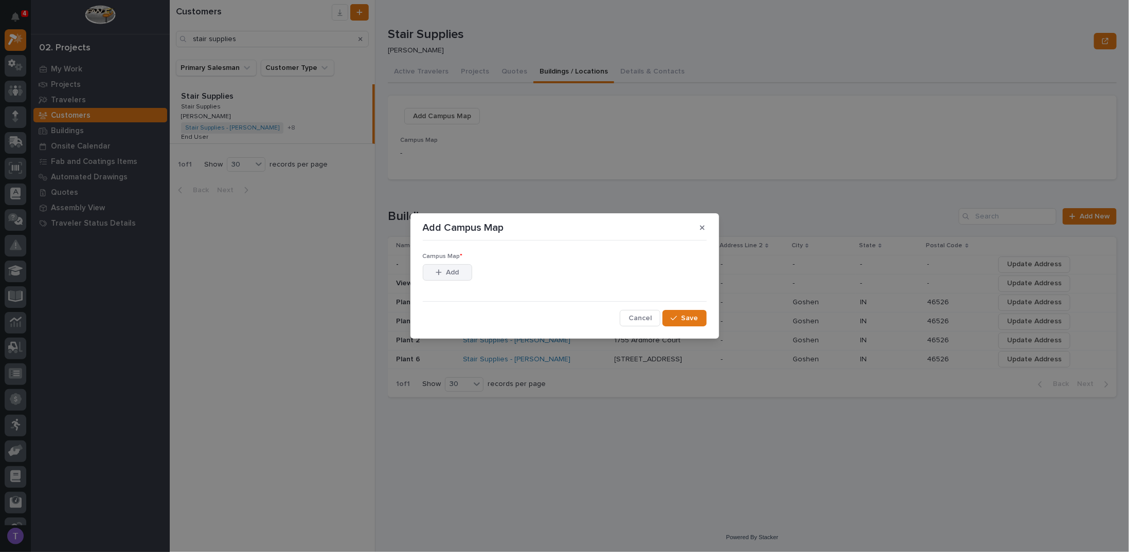
click at [448, 267] on button "Add" at bounding box center [447, 272] width 49 height 16
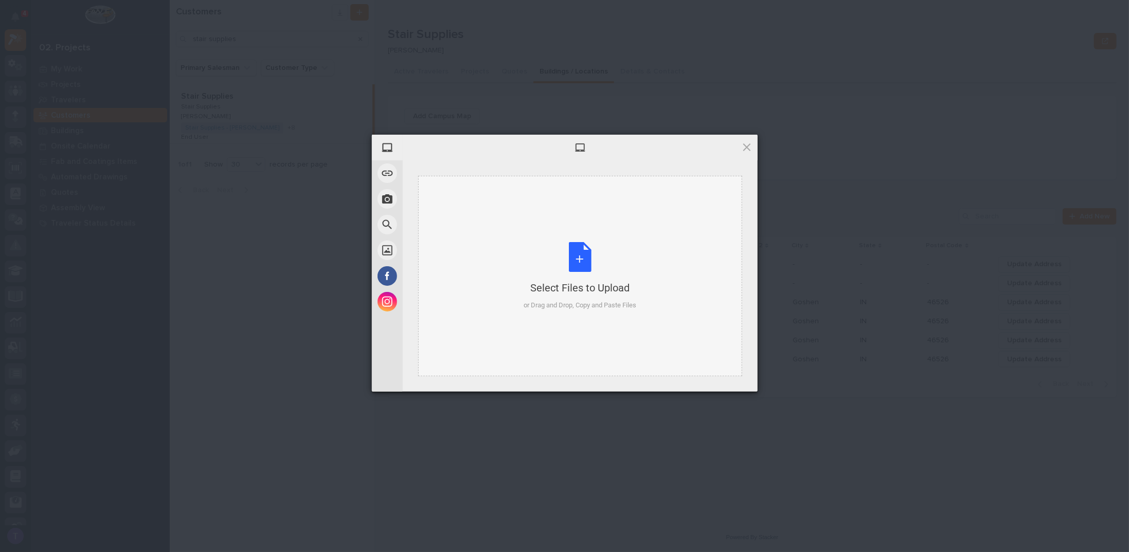
click at [581, 253] on div "Select Files to Upload or Drag and Drop, Copy and Paste Files" at bounding box center [580, 276] width 113 height 68
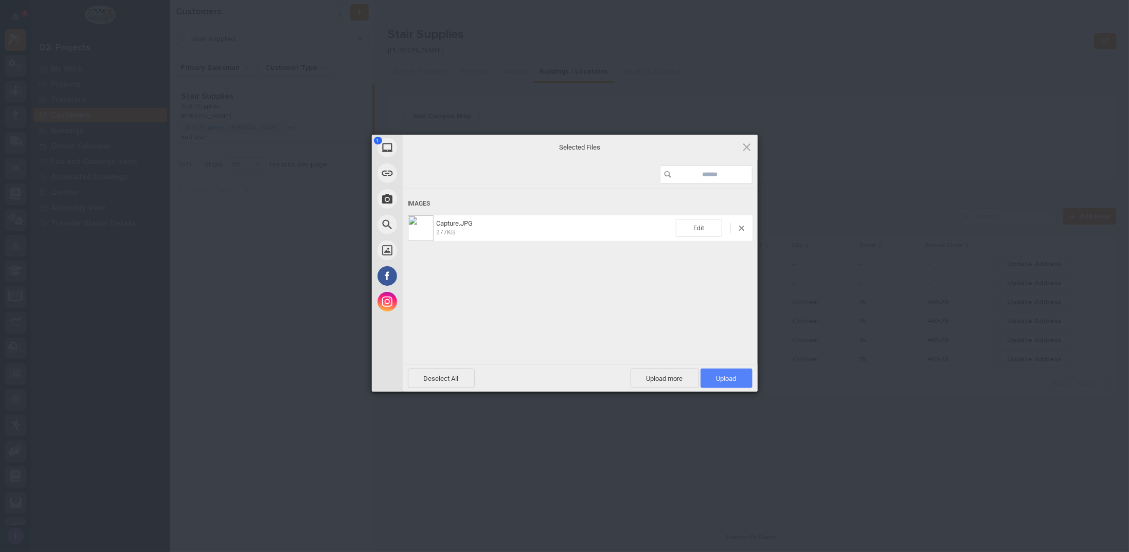
click at [727, 377] on span "Upload 1" at bounding box center [727, 379] width 20 height 8
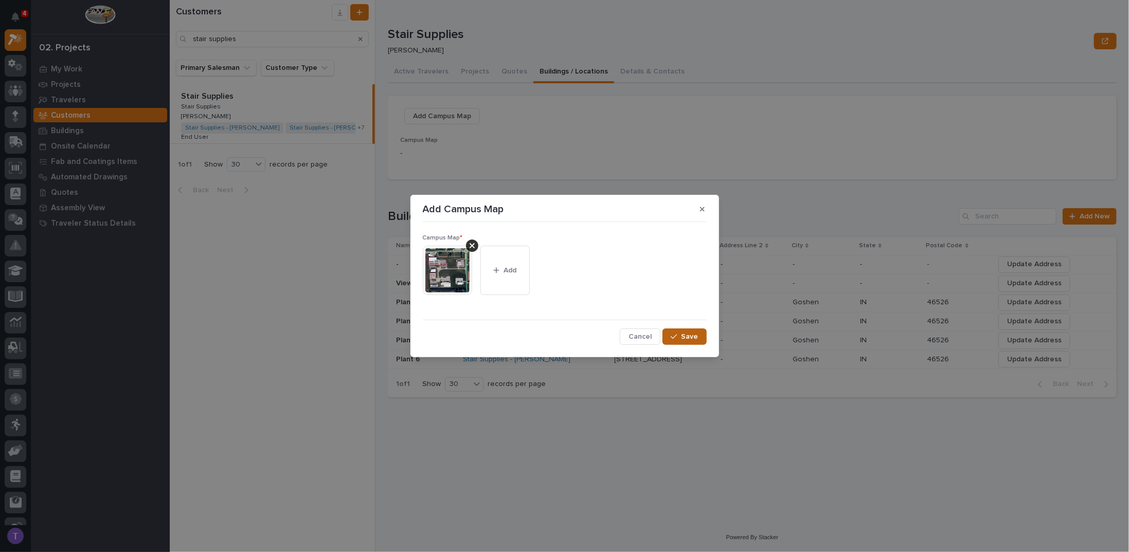
click at [689, 336] on span "Save" at bounding box center [690, 336] width 17 height 9
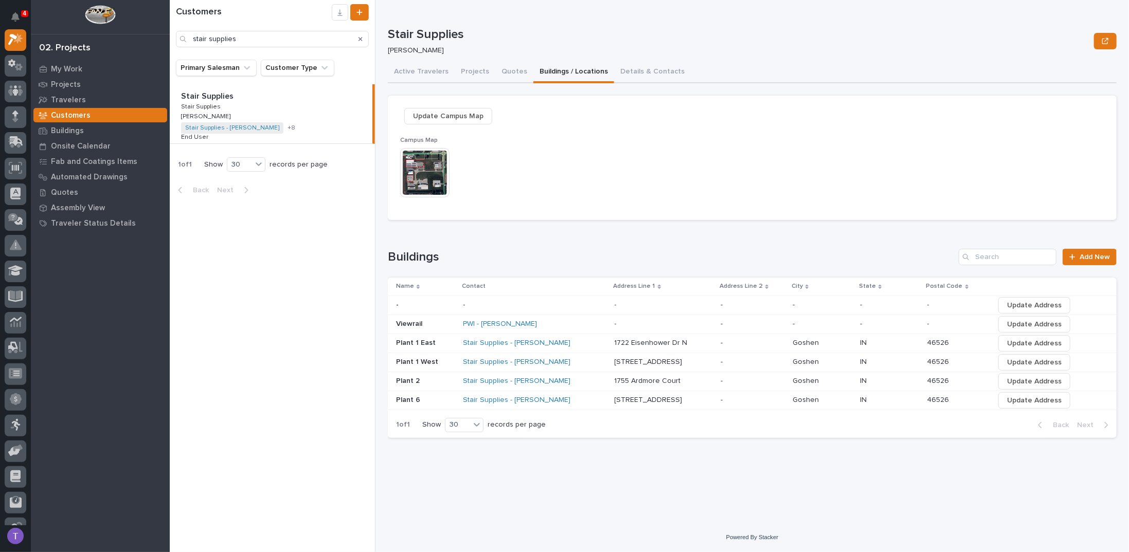
click at [456, 115] on span "Update Campus Map" at bounding box center [448, 116] width 70 height 12
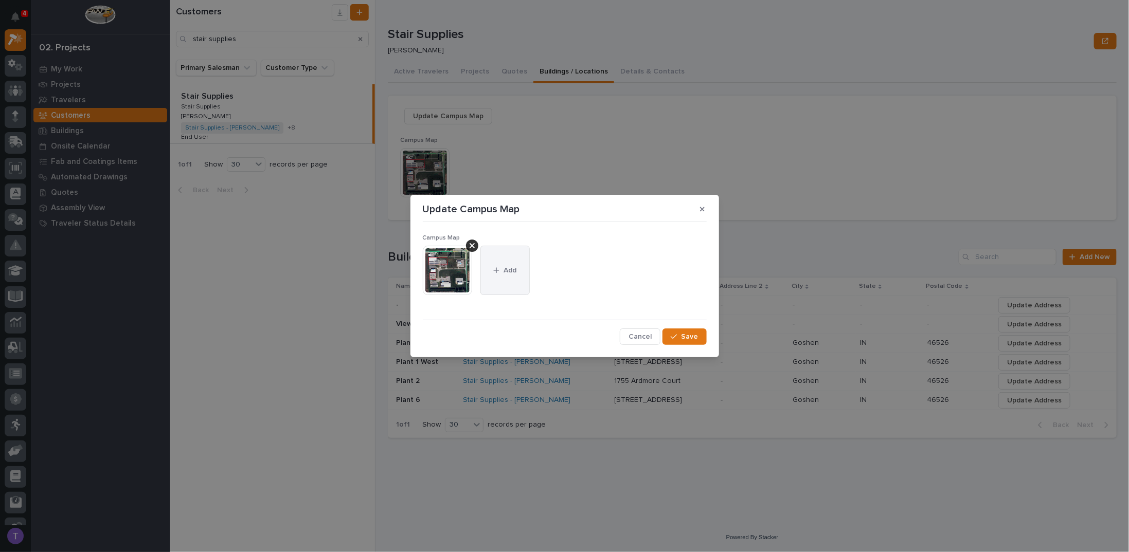
click at [503, 263] on button "Add" at bounding box center [504, 270] width 49 height 49
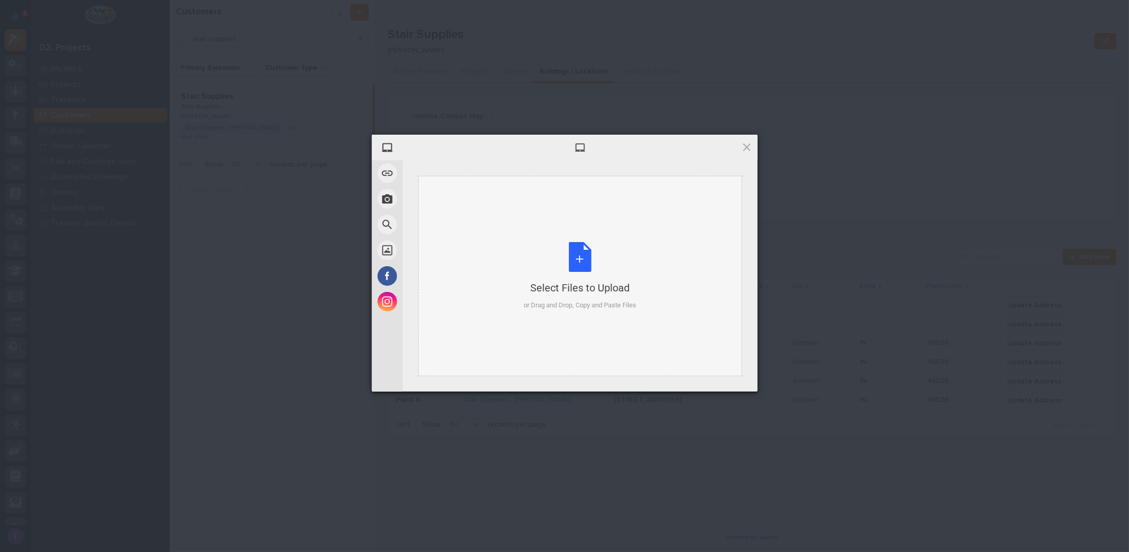
click at [581, 255] on div "Select Files to Upload or Drag and Drop, Copy and Paste Files" at bounding box center [580, 276] width 113 height 68
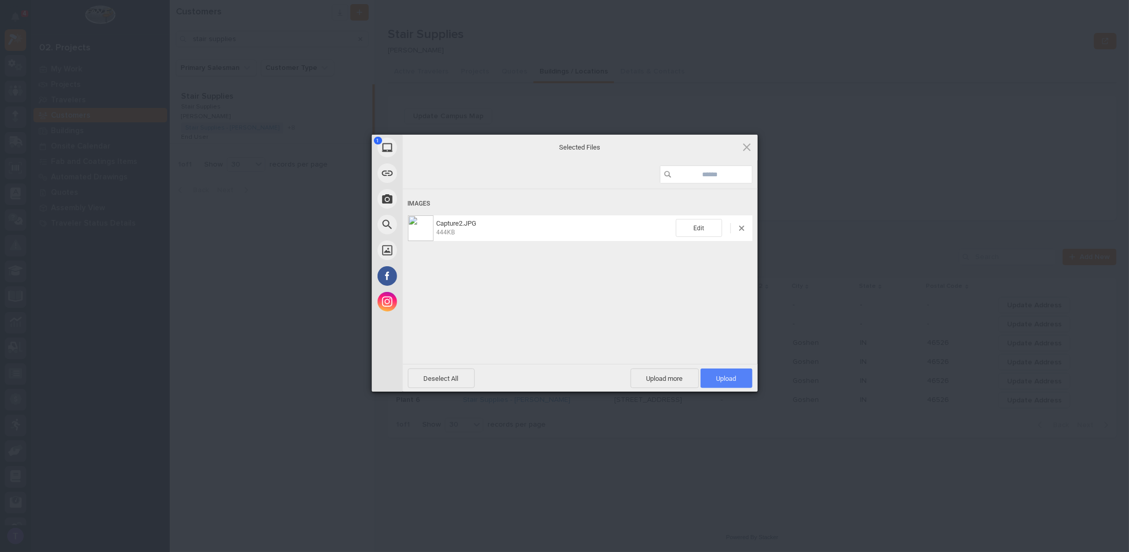
click at [731, 377] on span "Upload 1" at bounding box center [727, 379] width 20 height 8
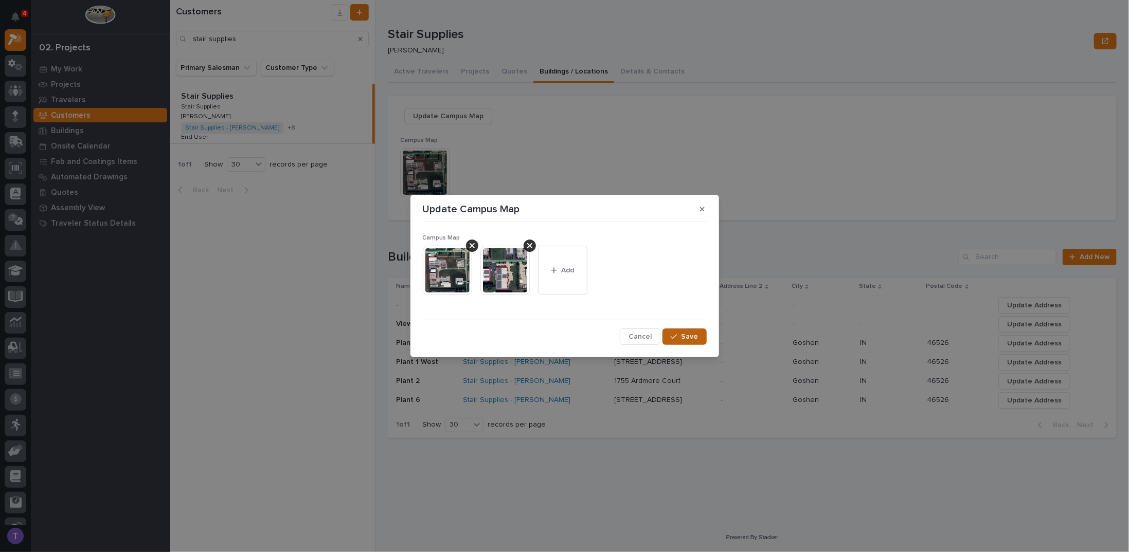
click at [684, 336] on span "Save" at bounding box center [690, 336] width 17 height 9
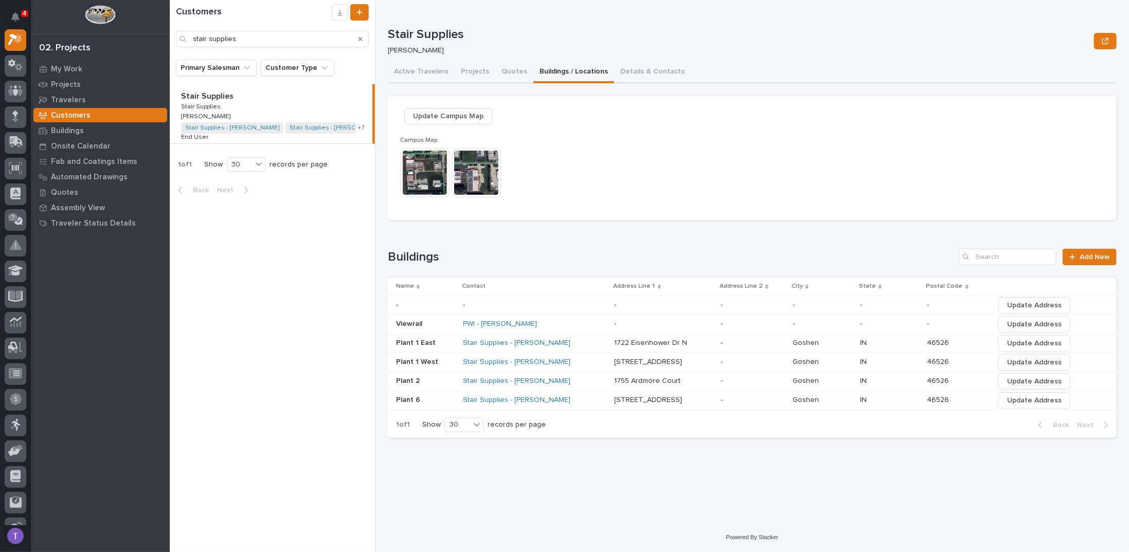
click at [443, 115] on span "Update Campus Map" at bounding box center [448, 116] width 70 height 12
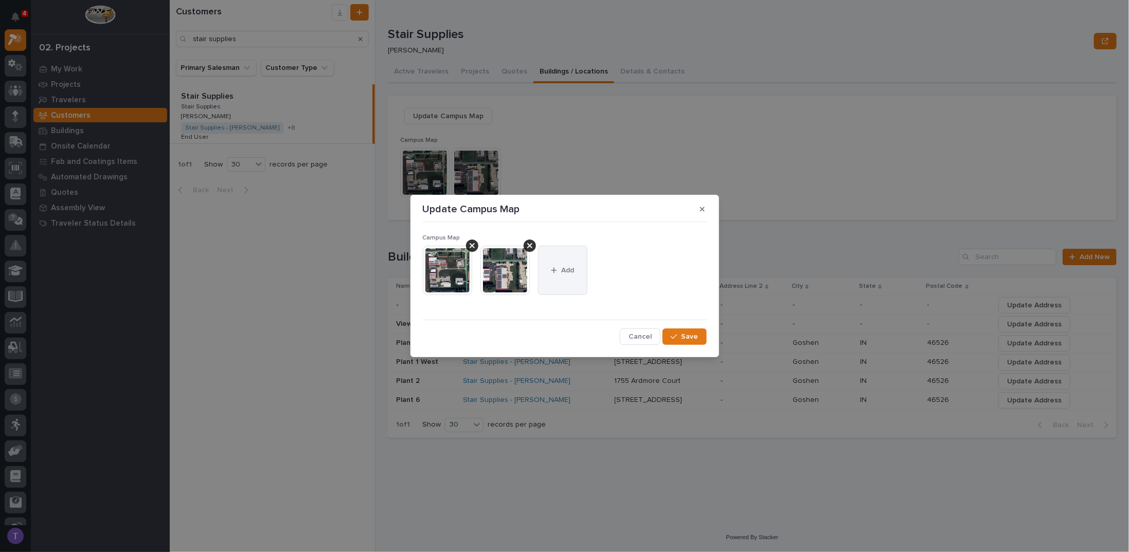
click at [563, 265] on button "Add" at bounding box center [562, 270] width 49 height 49
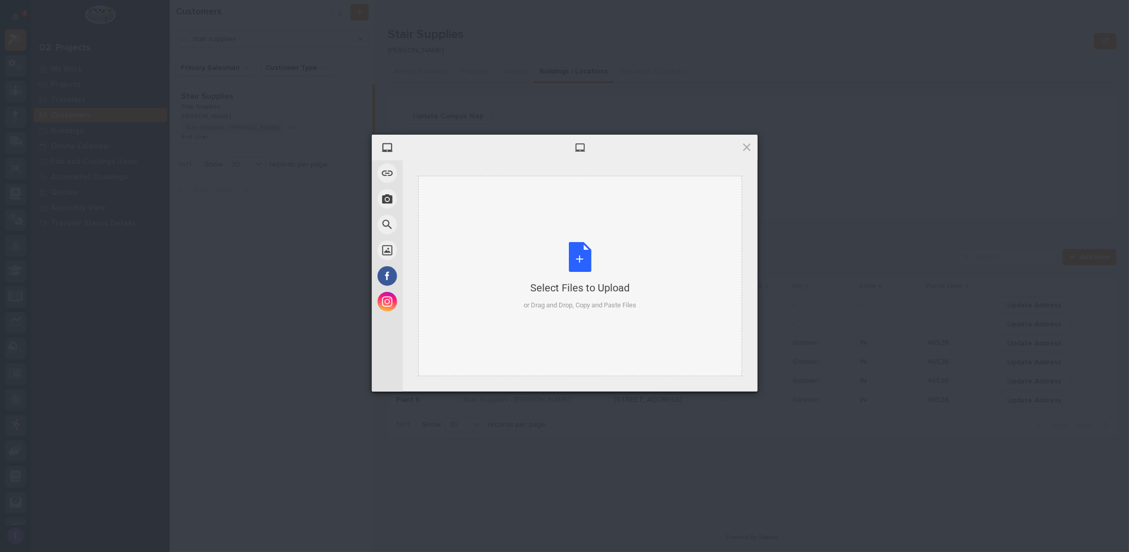
click at [581, 256] on div "Select Files to Upload or Drag and Drop, Copy and Paste Files" at bounding box center [580, 276] width 113 height 68
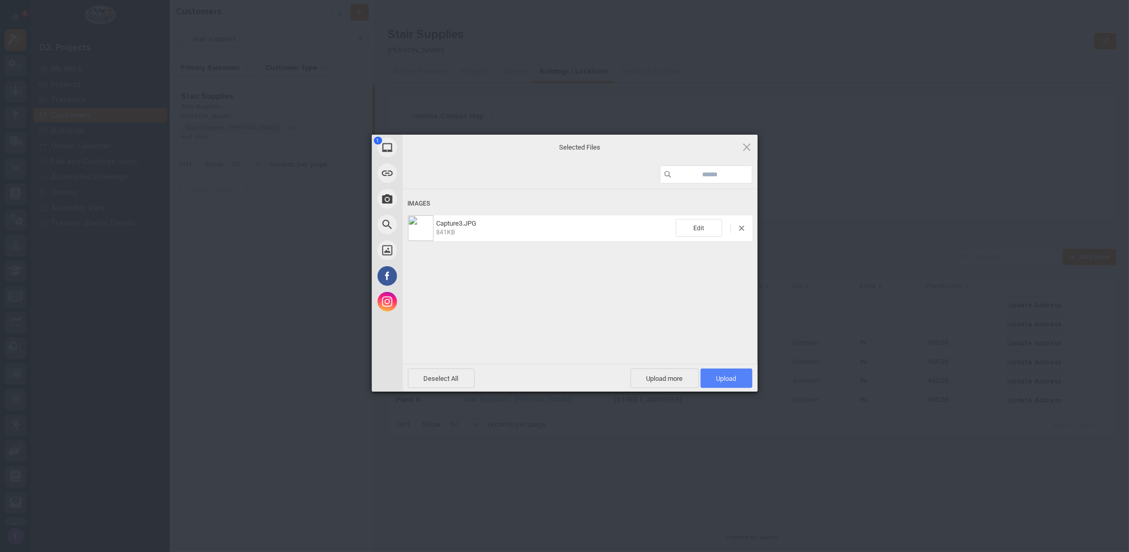
click at [727, 379] on span "Upload 1" at bounding box center [727, 379] width 20 height 8
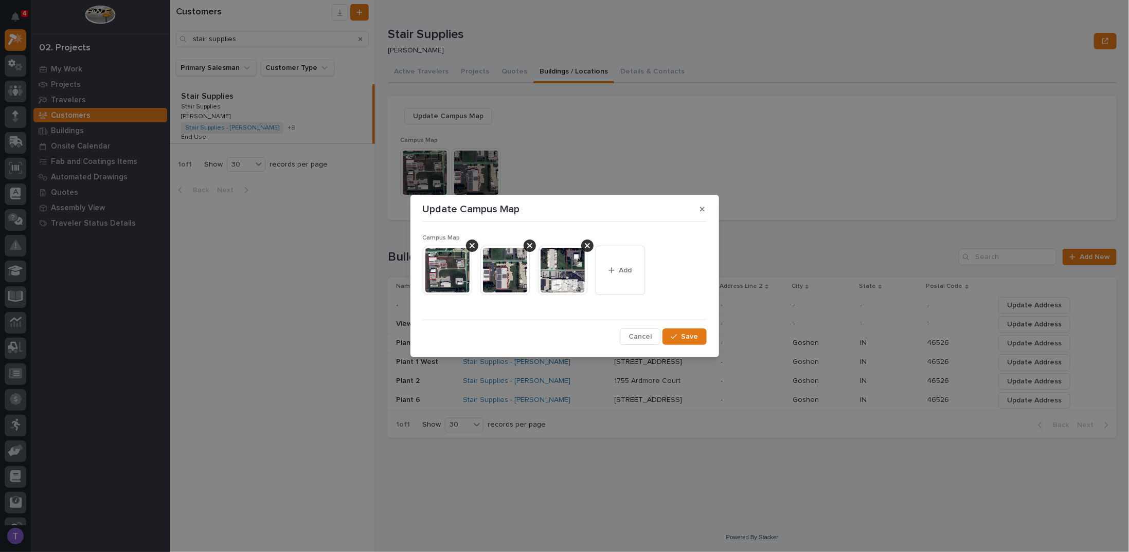
click at [504, 267] on img at bounding box center [504, 270] width 49 height 49
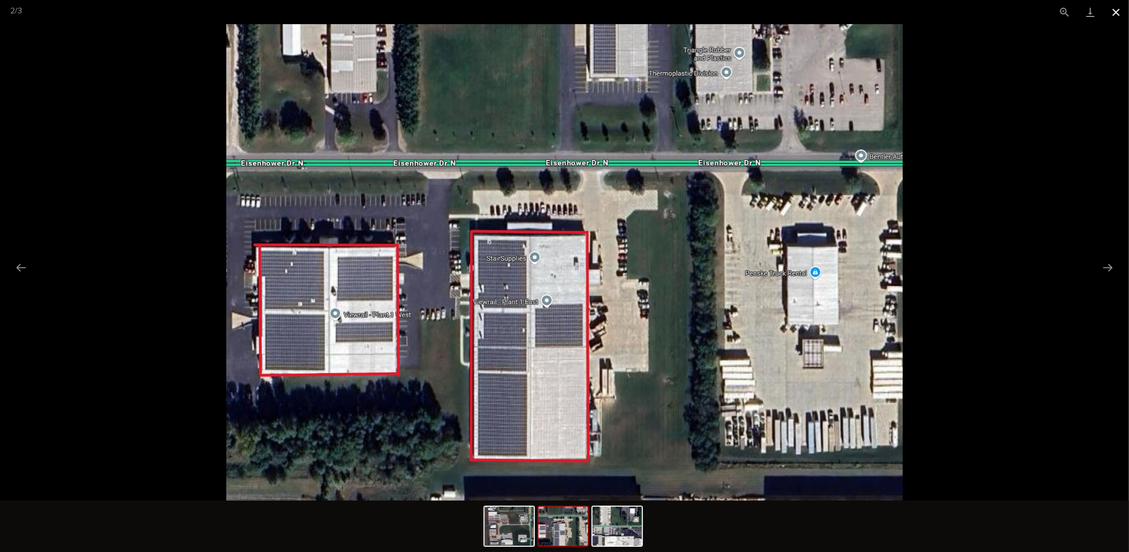
click at [1116, 12] on button "Close gallery" at bounding box center [1116, 12] width 26 height 24
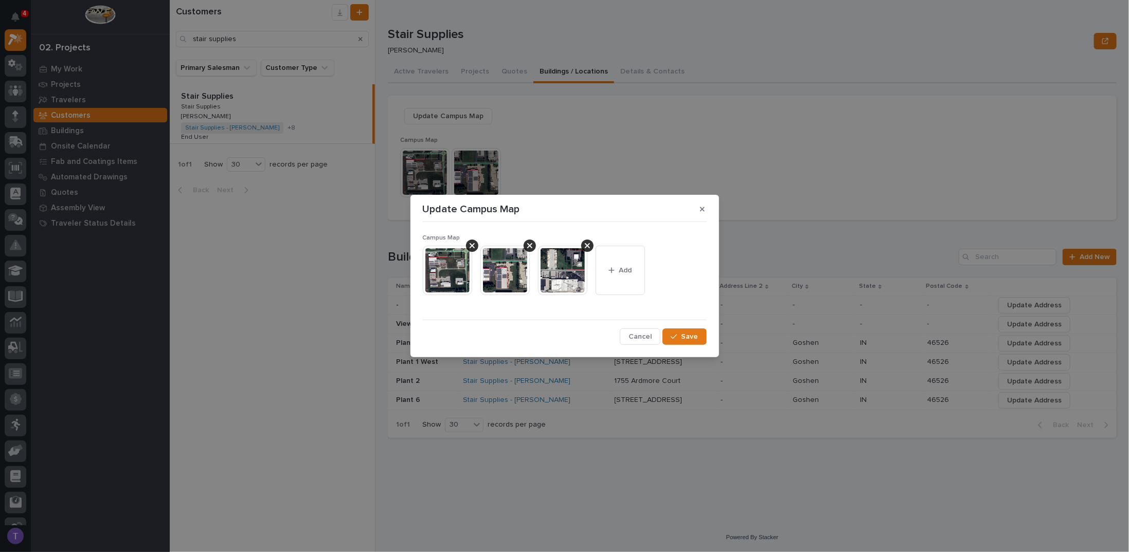
click at [449, 270] on img at bounding box center [447, 270] width 49 height 49
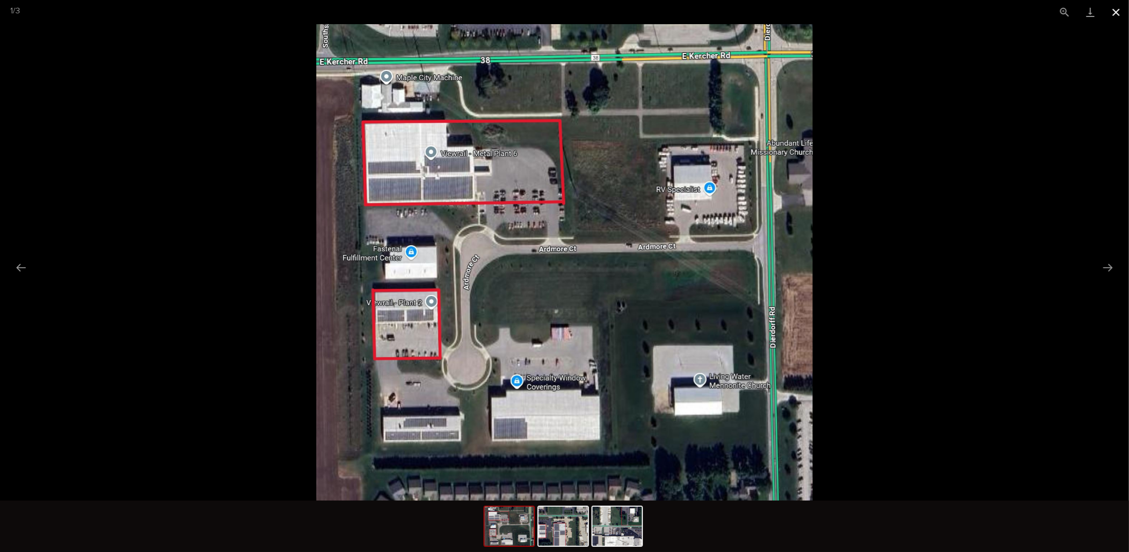
click at [1116, 10] on button "Close gallery" at bounding box center [1116, 12] width 26 height 24
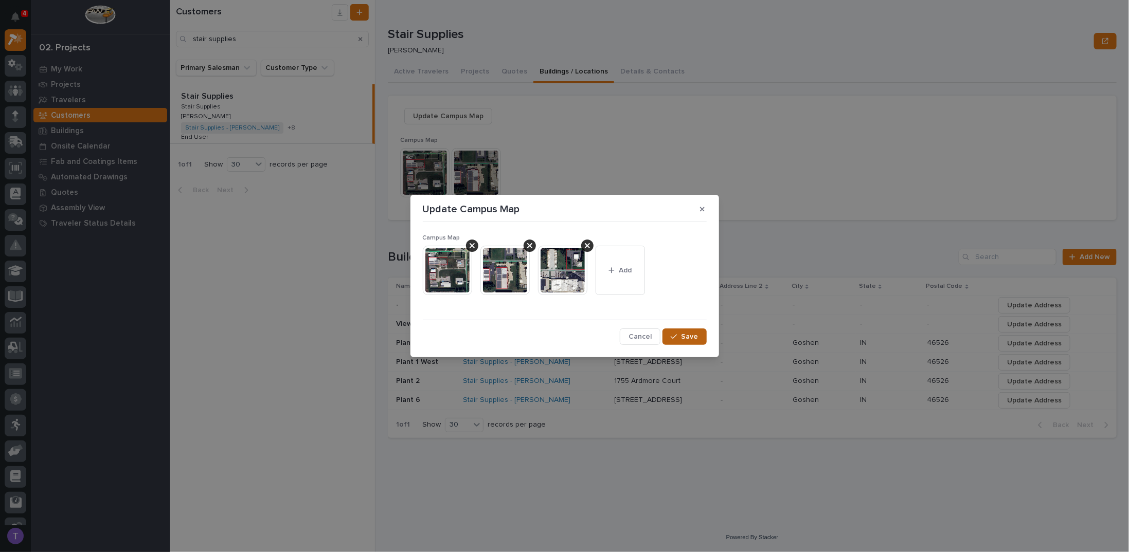
click at [690, 335] on span "Save" at bounding box center [690, 336] width 17 height 9
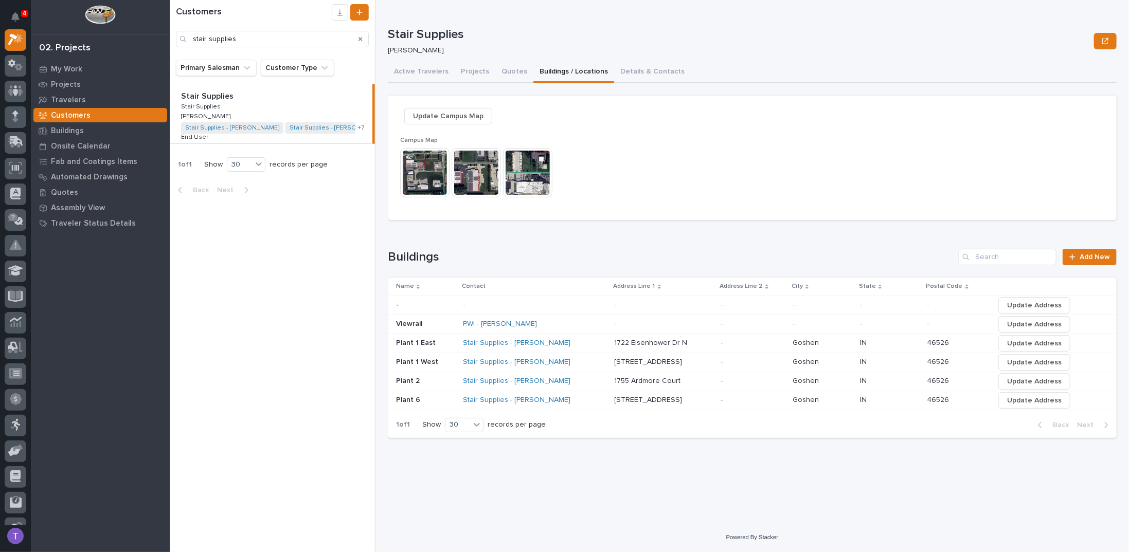
click at [528, 165] on img at bounding box center [527, 172] width 49 height 49
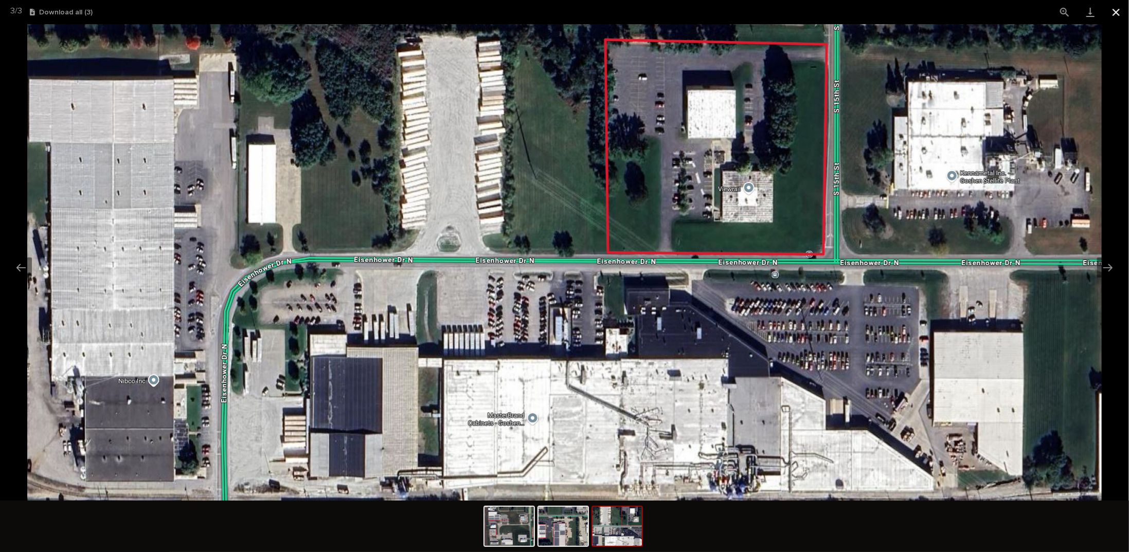
click at [1116, 13] on button "Close gallery" at bounding box center [1116, 12] width 26 height 24
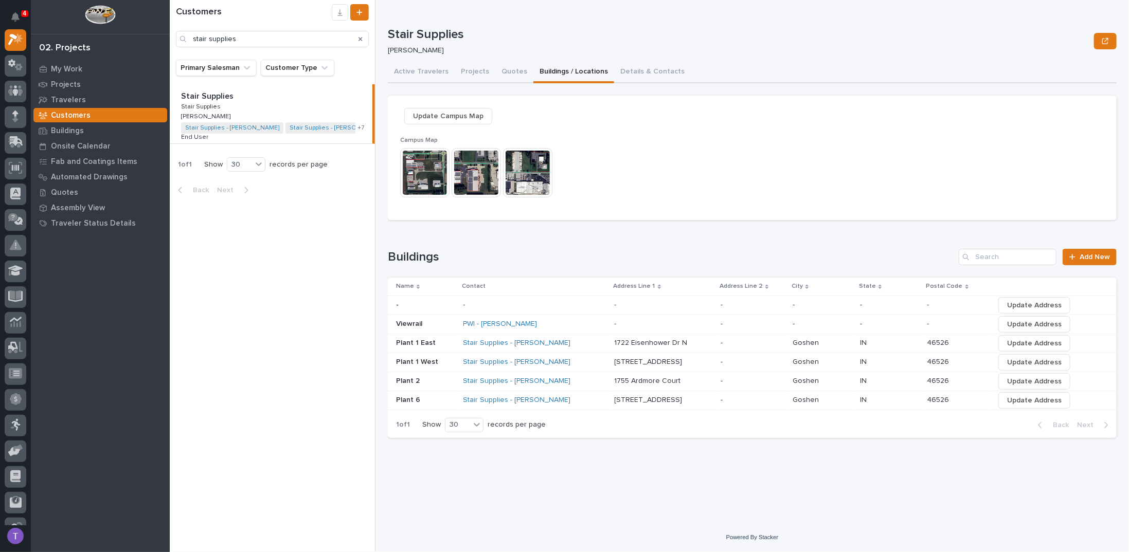
click at [361, 37] on icon "Search" at bounding box center [361, 39] width 4 height 6
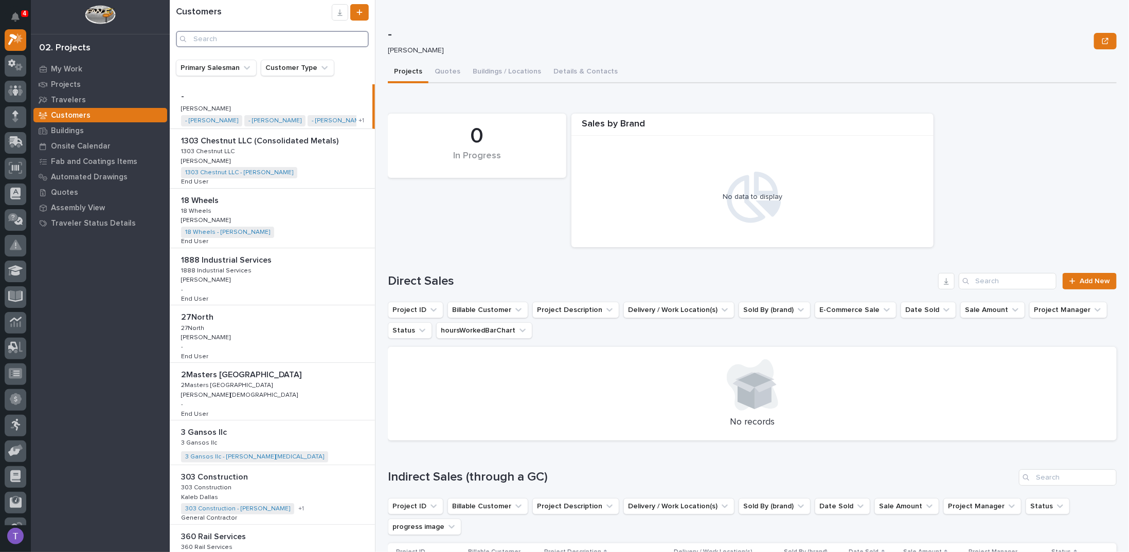
click at [231, 42] on input "Search" at bounding box center [272, 39] width 193 height 16
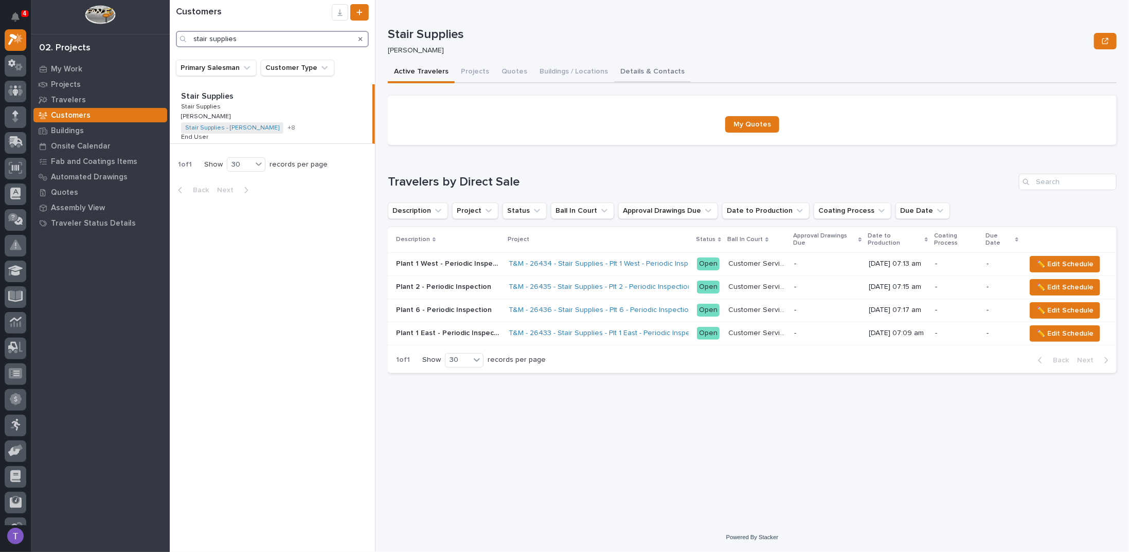
type input "stair supplies"
click at [620, 72] on button "Details & Contacts" at bounding box center [652, 73] width 77 height 22
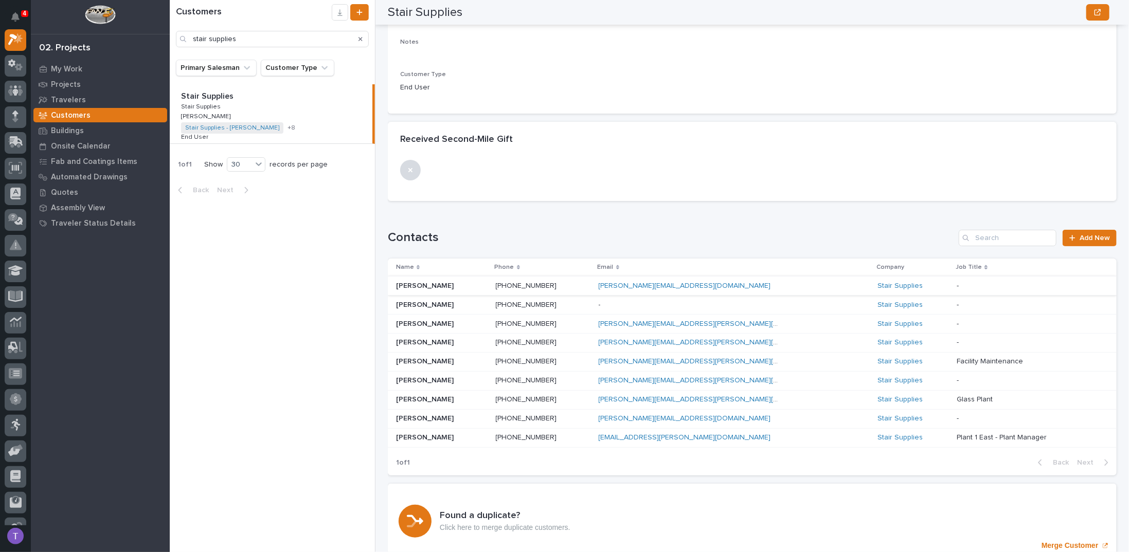
scroll to position [122, 0]
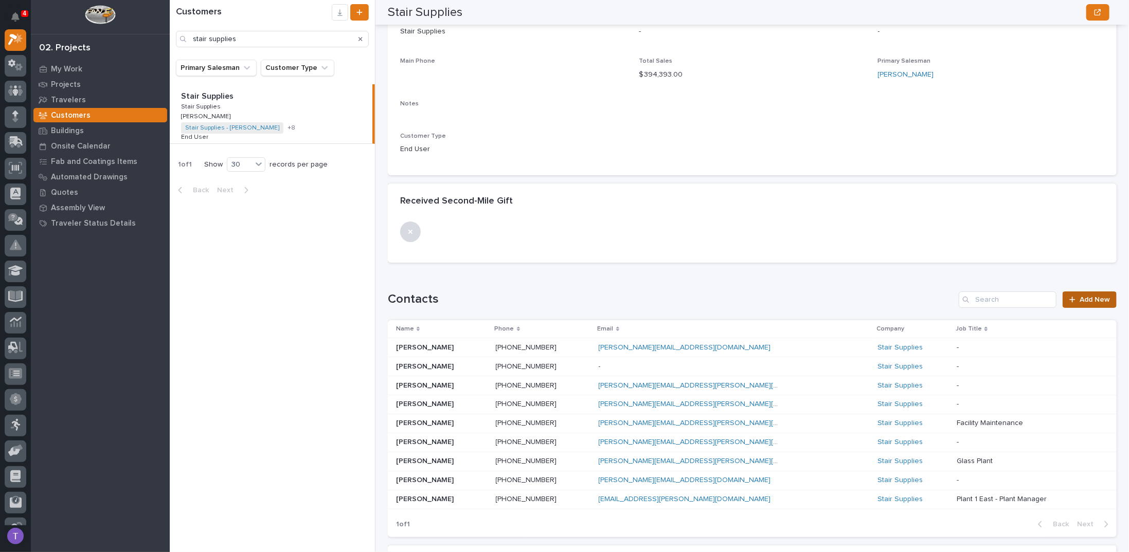
click at [1085, 296] on span "Add New" at bounding box center [1095, 299] width 30 height 7
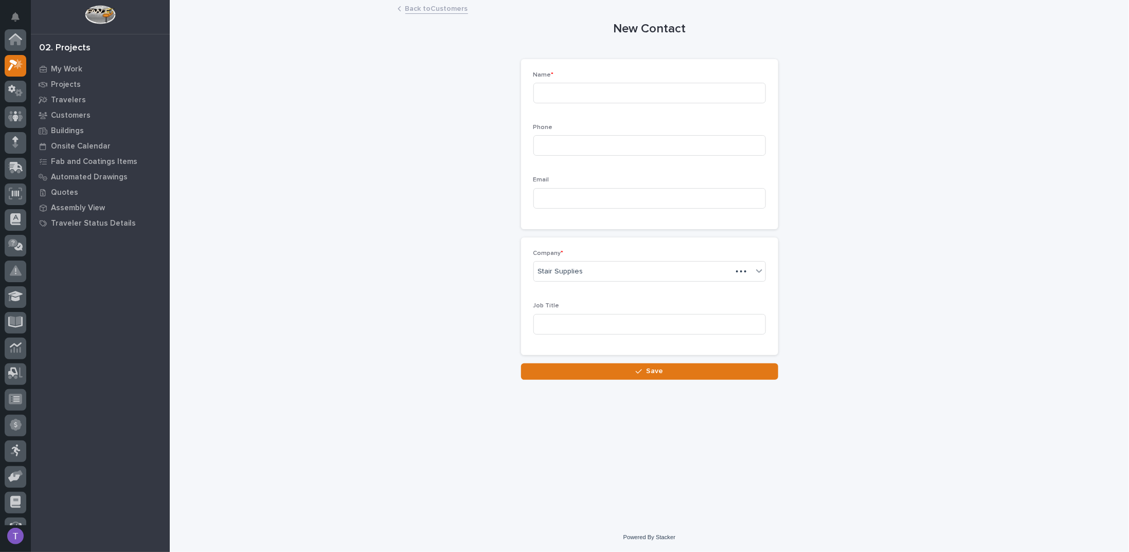
scroll to position [26, 0]
click at [573, 90] on input at bounding box center [649, 93] width 233 height 21
type input "[PERSON_NAME]"
type input "[PHONE_NUMBER]"
click at [570, 200] on input at bounding box center [649, 198] width 233 height 21
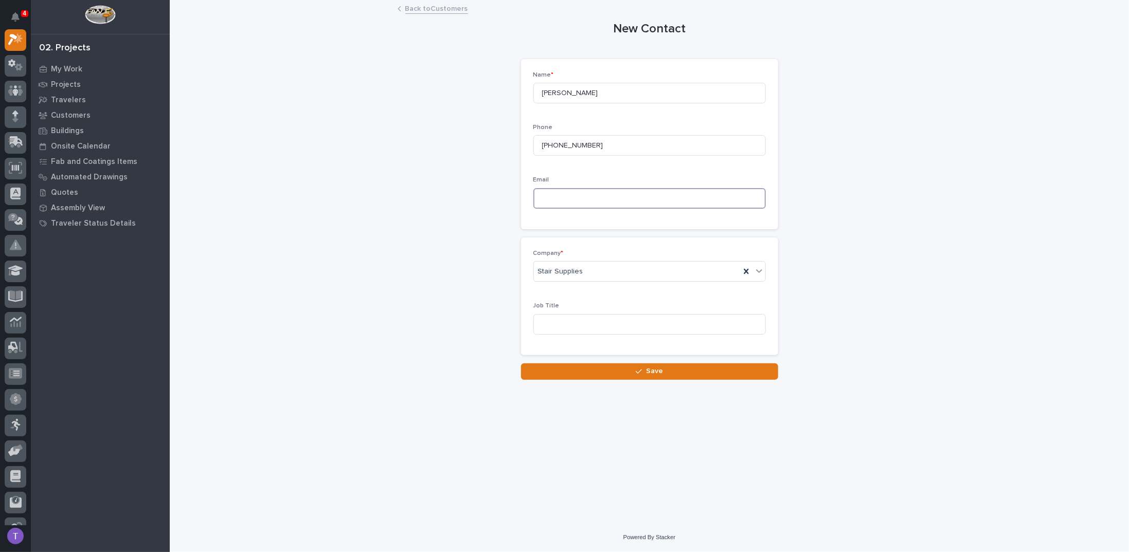
paste input "[PERSON_NAME][EMAIL_ADDRESS][PERSON_NAME][DOMAIN_NAME]"
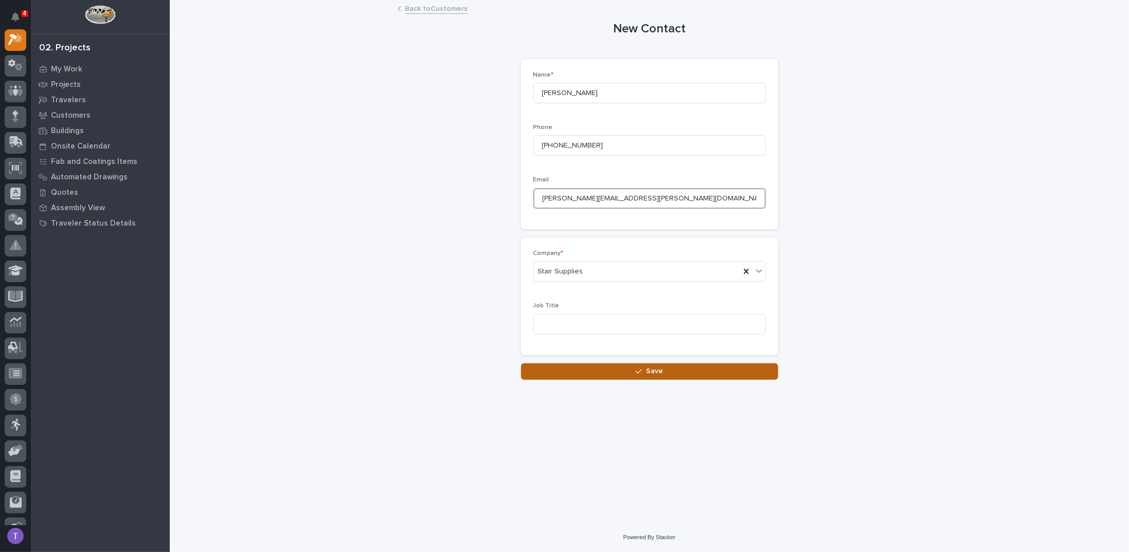
type input "[PERSON_NAME][EMAIL_ADDRESS][PERSON_NAME][DOMAIN_NAME]"
click at [654, 371] on span "Save" at bounding box center [654, 371] width 17 height 9
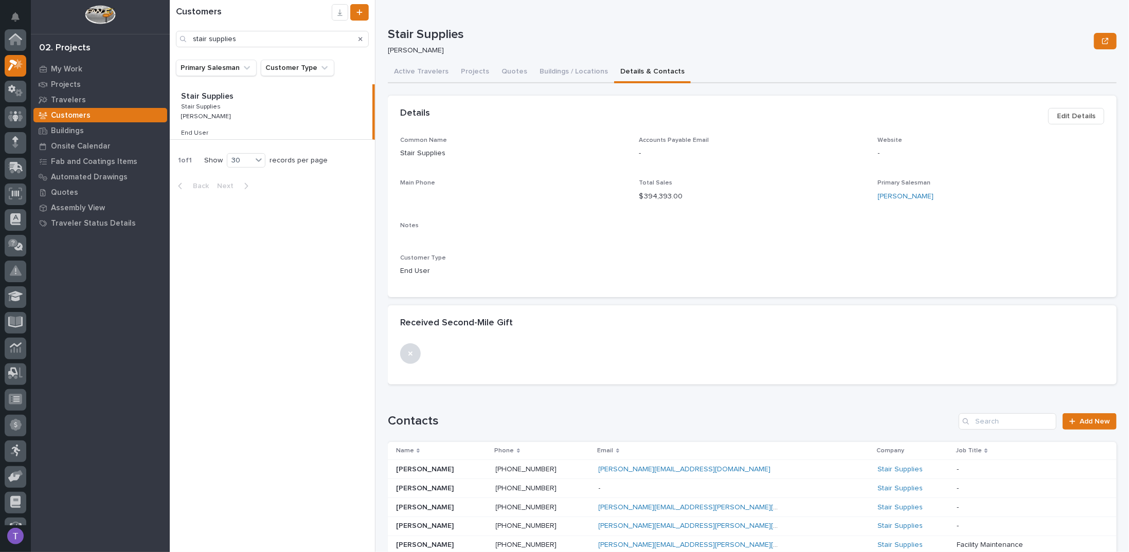
scroll to position [26, 0]
click at [359, 37] on icon "Search" at bounding box center [361, 39] width 4 height 6
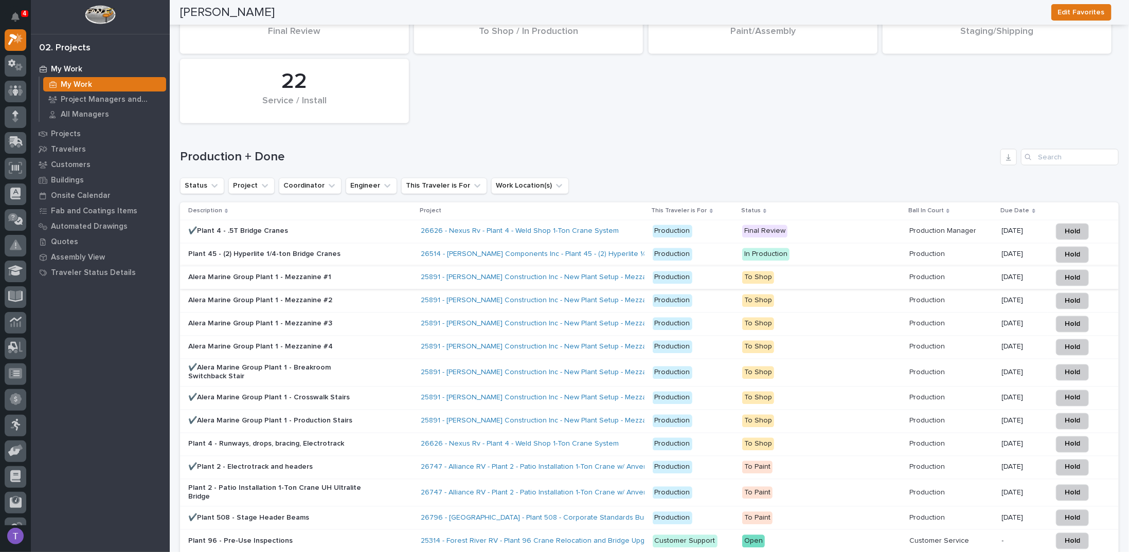
scroll to position [1165, 0]
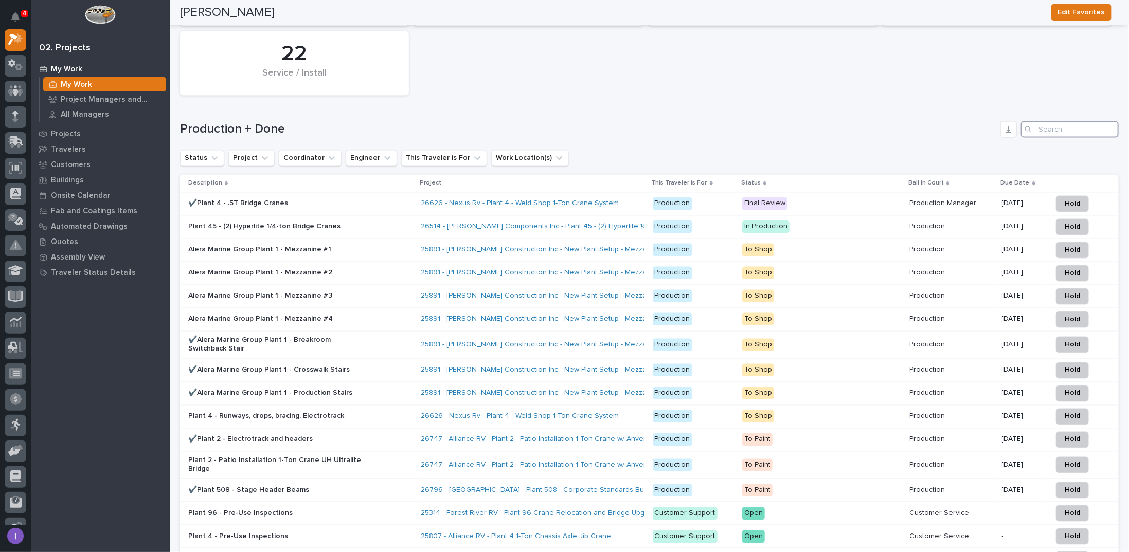
click at [1064, 121] on input "Search" at bounding box center [1070, 129] width 98 height 16
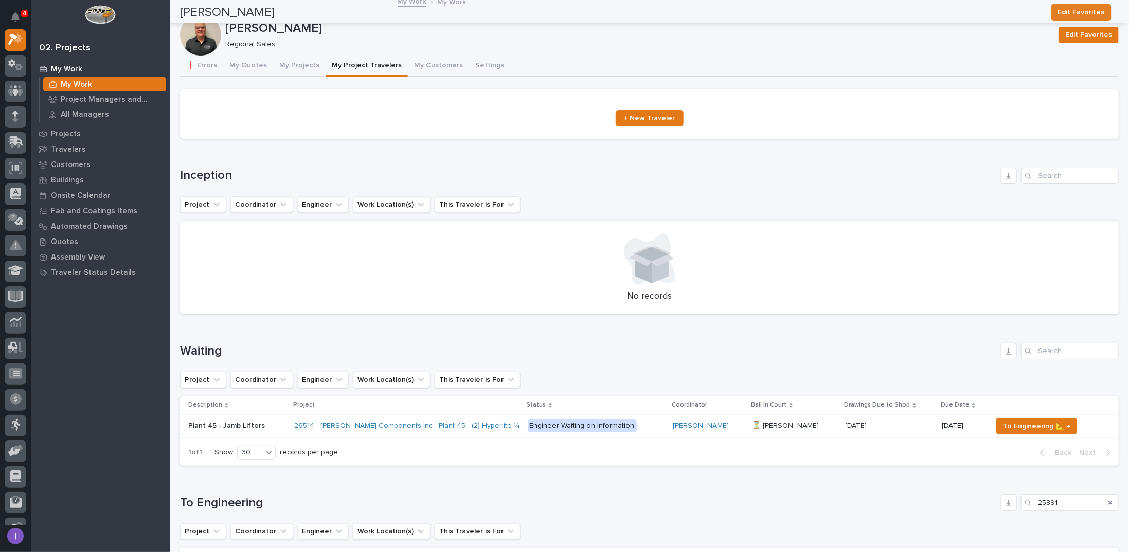
scroll to position [0, 0]
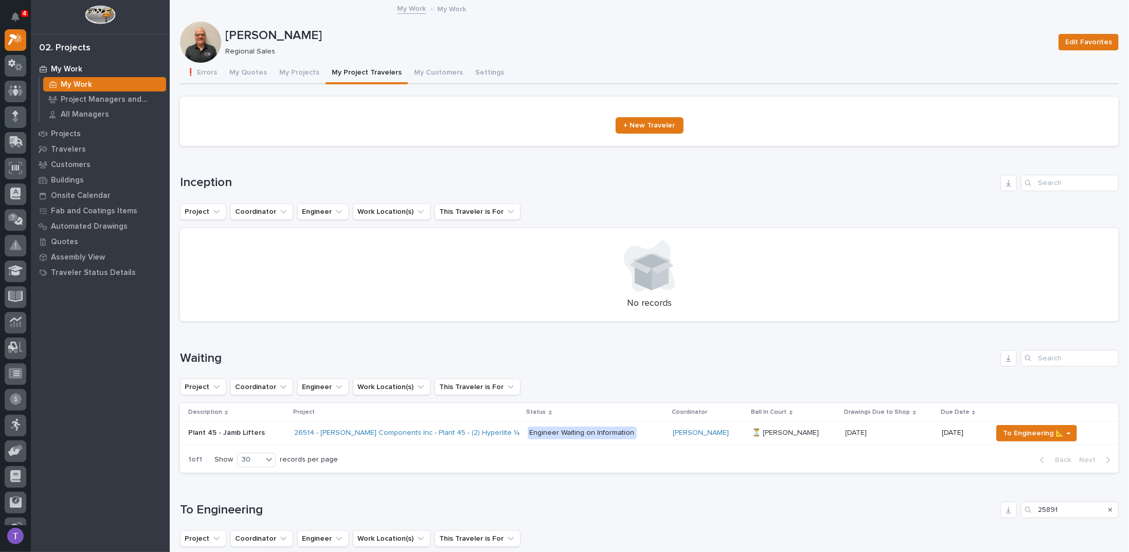
type input "25891"
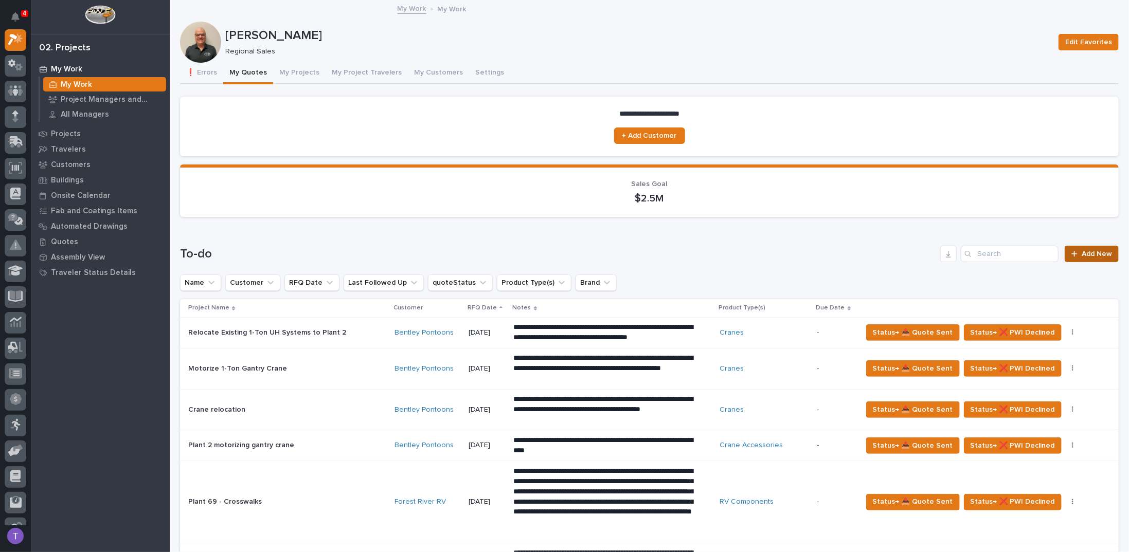
click at [1083, 249] on link "Add New" at bounding box center [1092, 254] width 54 height 16
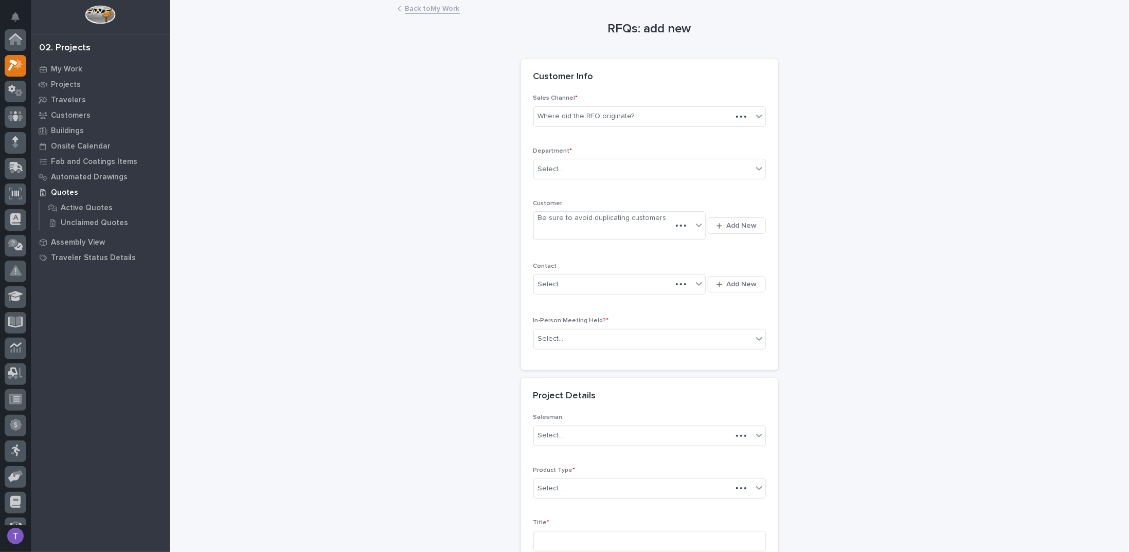
scroll to position [26, 0]
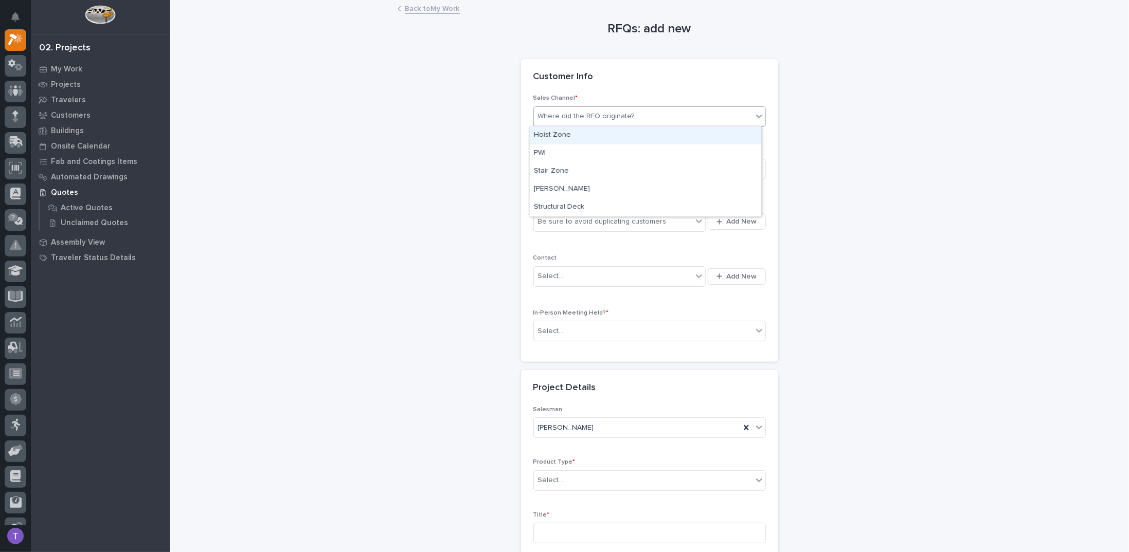
click at [588, 110] on div "Where did the RFQ originate?" at bounding box center [643, 116] width 219 height 17
click at [543, 152] on div "PWI" at bounding box center [645, 154] width 231 height 18
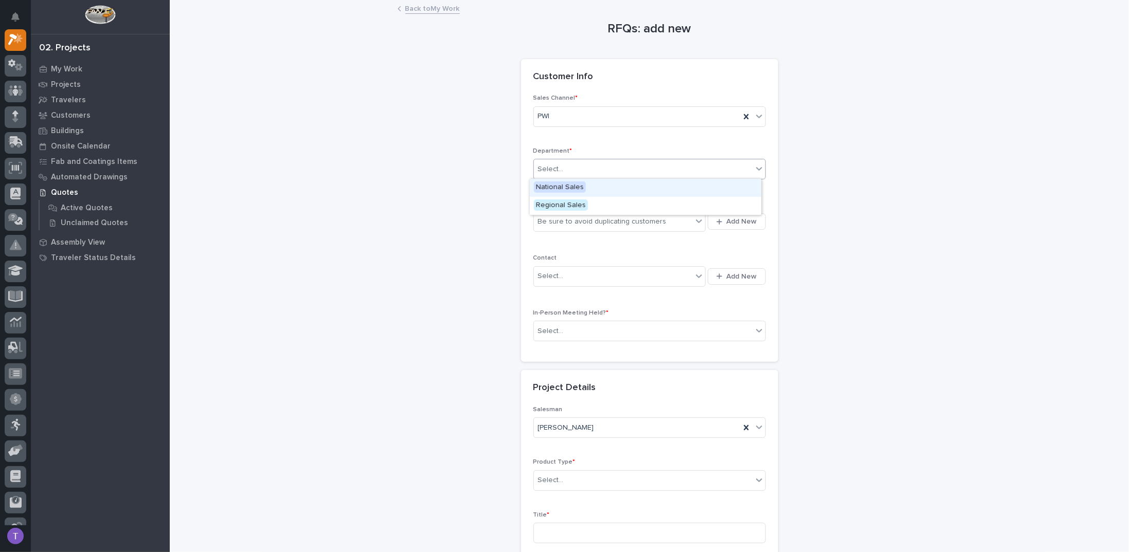
click at [547, 169] on div "Select..." at bounding box center [551, 169] width 26 height 11
click at [544, 206] on span "Regional Sales" at bounding box center [561, 205] width 54 height 11
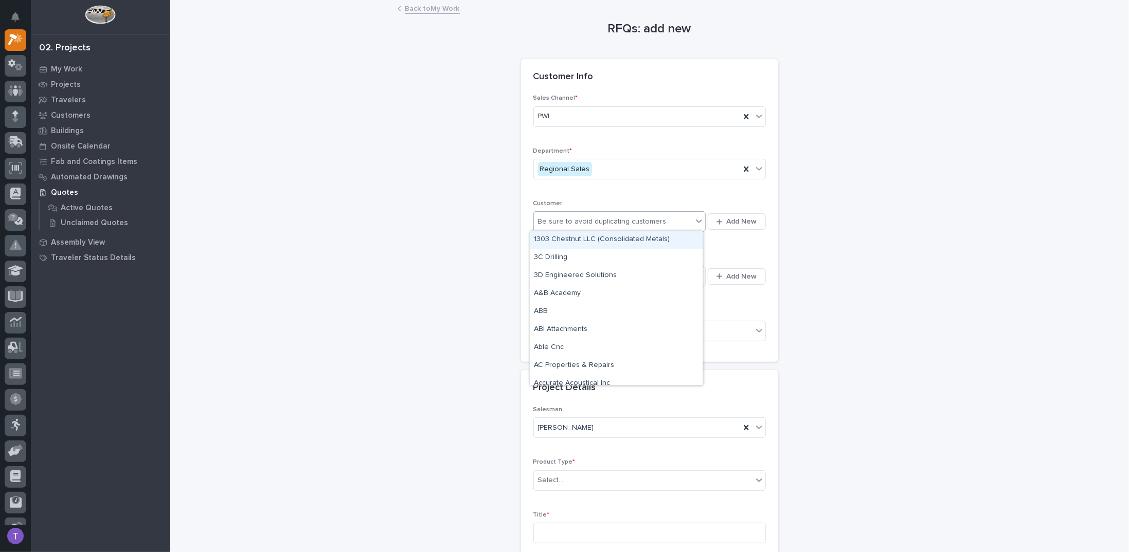
click at [546, 220] on div "Be sure to avoid duplicating customers" at bounding box center [602, 222] width 129 height 11
type input "*"
type input "******"
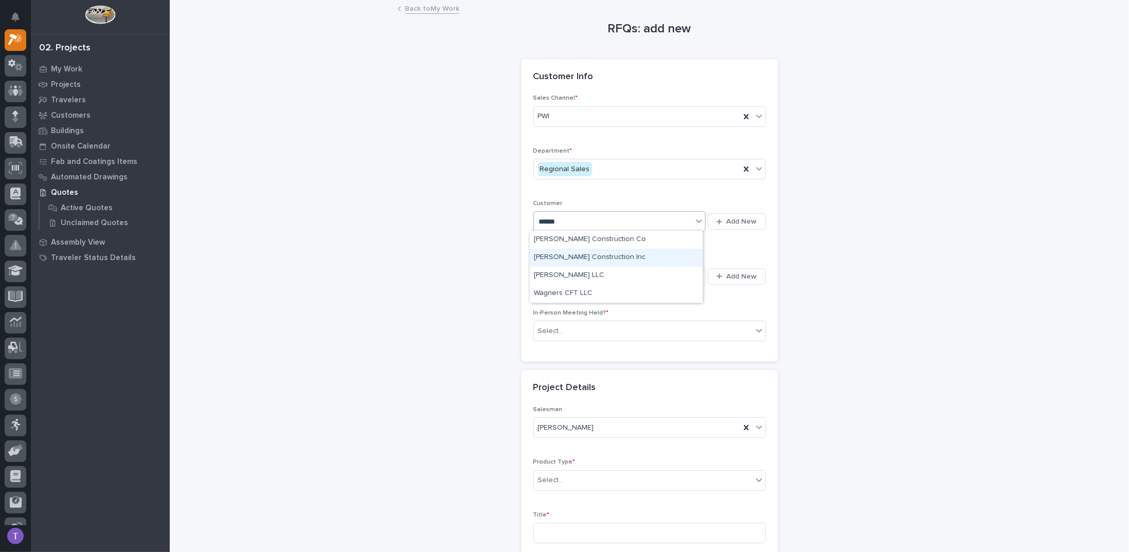
click at [558, 257] on div "[PERSON_NAME] Construction Inc" at bounding box center [616, 258] width 173 height 18
click at [555, 271] on div "Select..." at bounding box center [551, 276] width 26 height 11
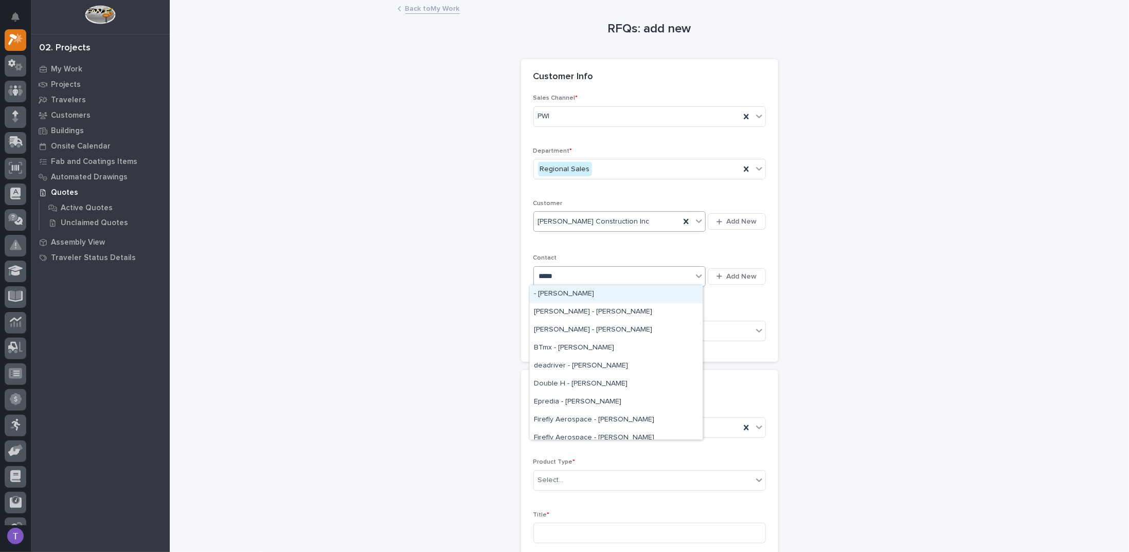
type input "******"
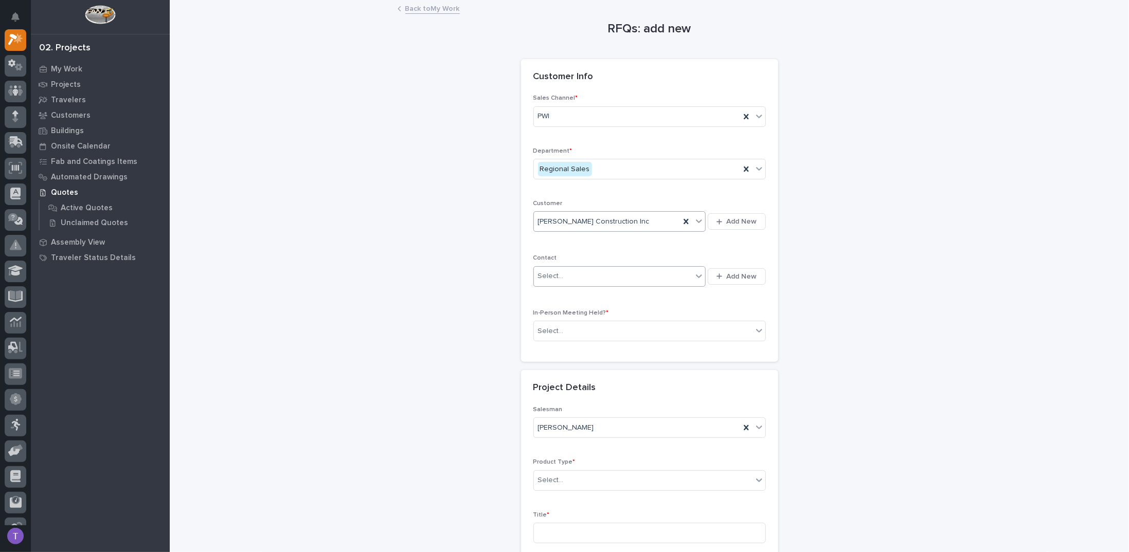
drag, startPoint x: 568, startPoint y: 272, endPoint x: 479, endPoint y: 264, distance: 89.8
click at [479, 264] on div "RFQs: add new Loading... Saving… Loading... Saving… Loading... Saving… Customer…" at bounding box center [649, 359] width 939 height 716
type input "**********"
click at [575, 275] on div "Select..." at bounding box center [613, 276] width 159 height 17
type input "**********"
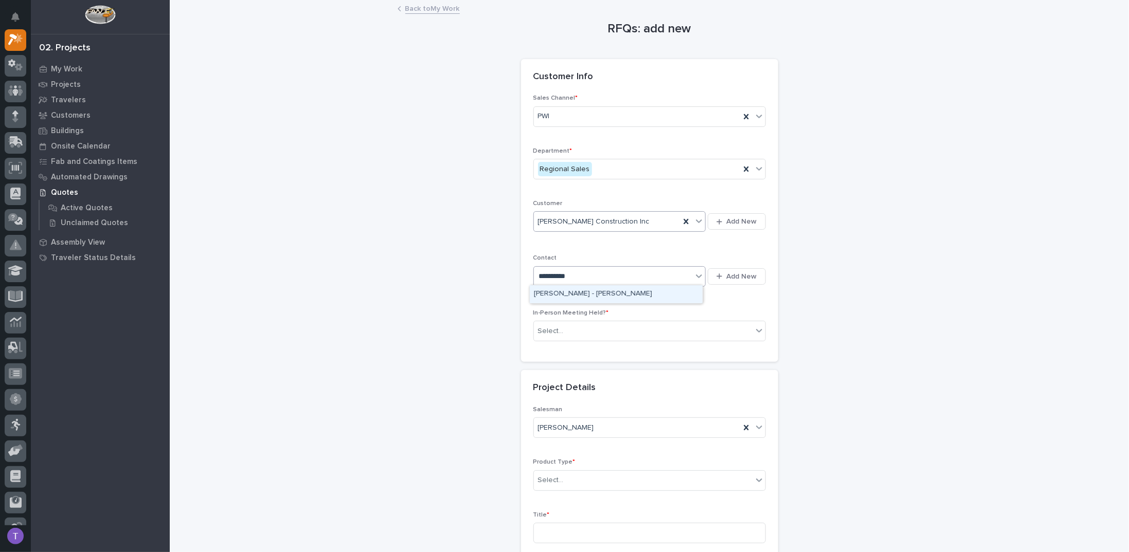
click at [572, 293] on div "Wagner - Andrew Harman" at bounding box center [616, 294] width 173 height 18
click at [565, 331] on input "text" at bounding box center [565, 331] width 1 height 9
click at [540, 346] on span "Yes" at bounding box center [542, 347] width 16 height 11
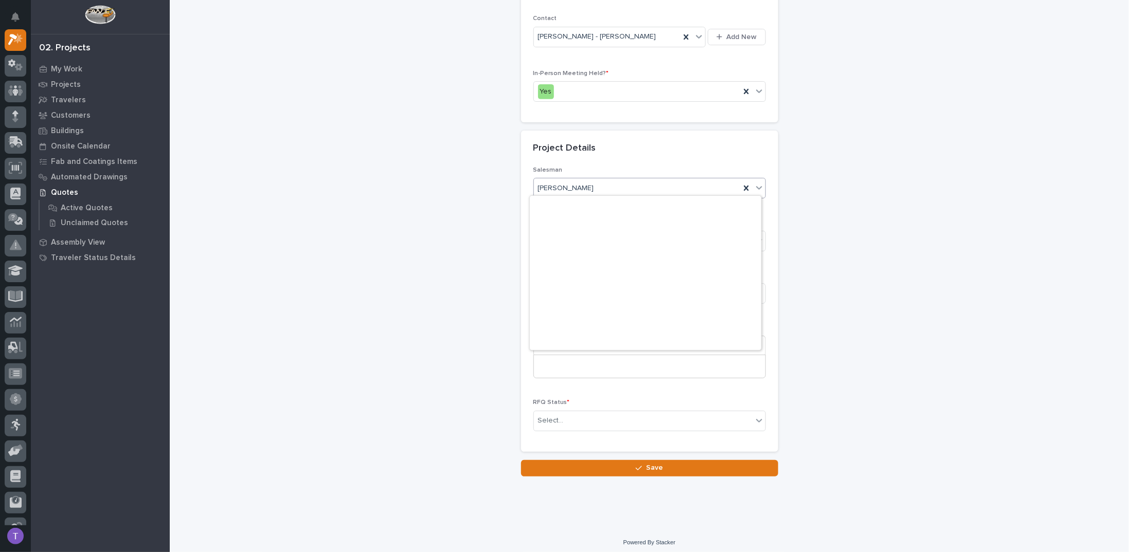
scroll to position [223, 0]
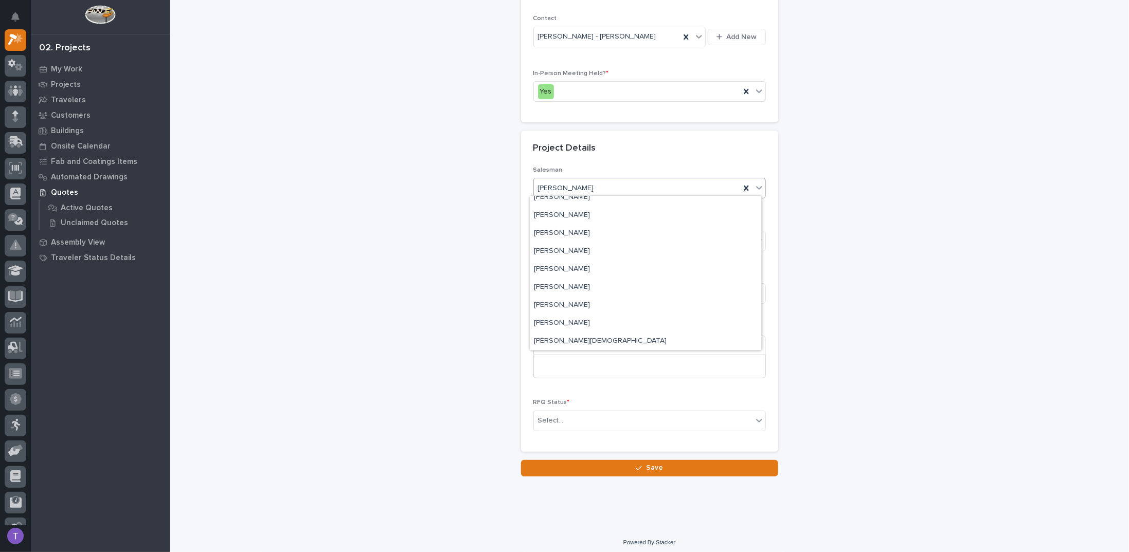
click at [608, 159] on div "Project Details" at bounding box center [649, 149] width 257 height 36
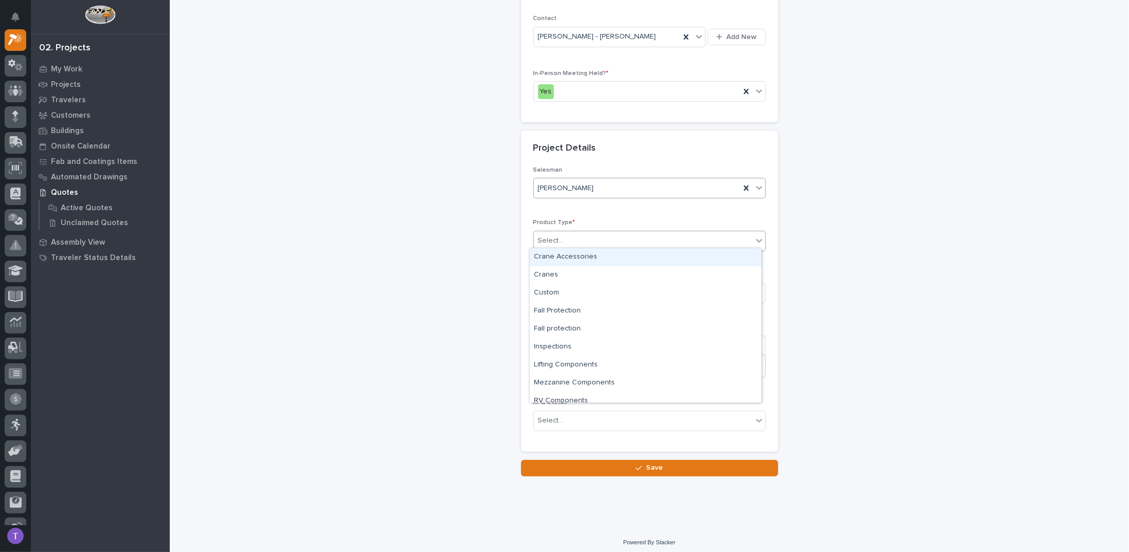
click at [568, 237] on div "Select..." at bounding box center [643, 241] width 219 height 17
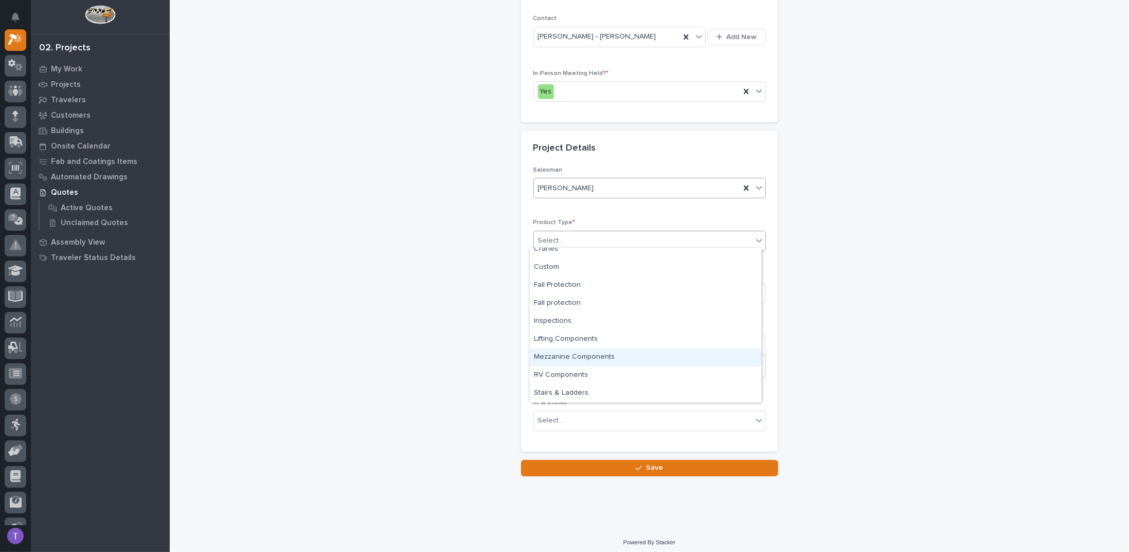
click at [557, 355] on div "Mezzanine Components" at bounding box center [645, 358] width 231 height 18
click at [542, 288] on input at bounding box center [649, 293] width 233 height 21
type input "Mezzanine #2 Extension"
click at [568, 362] on p at bounding box center [650, 367] width 216 height 10
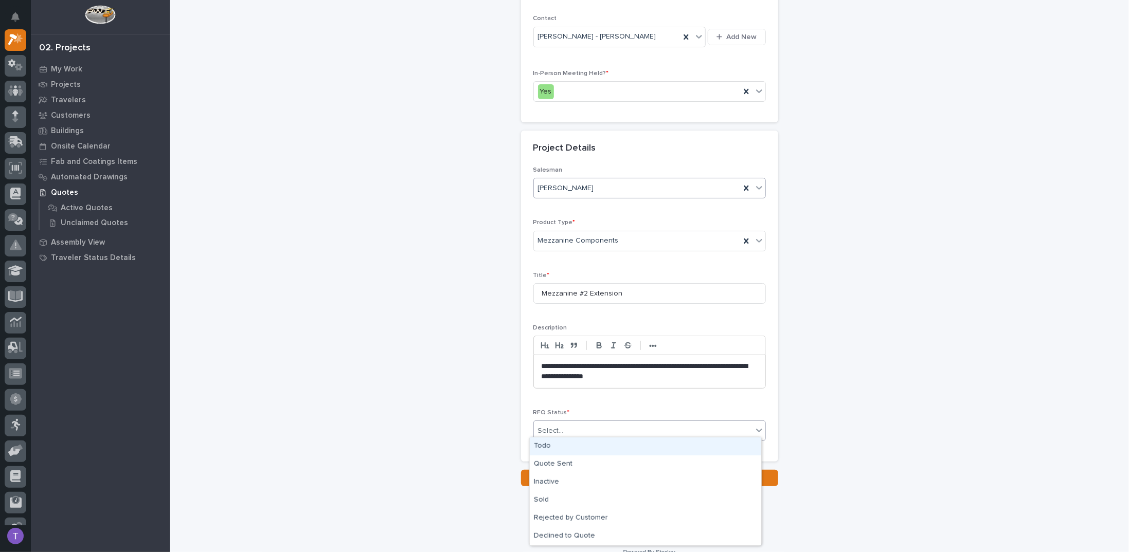
click at [562, 425] on div "Select..." at bounding box center [643, 431] width 219 height 17
click at [545, 444] on div "Todo" at bounding box center [645, 447] width 231 height 18
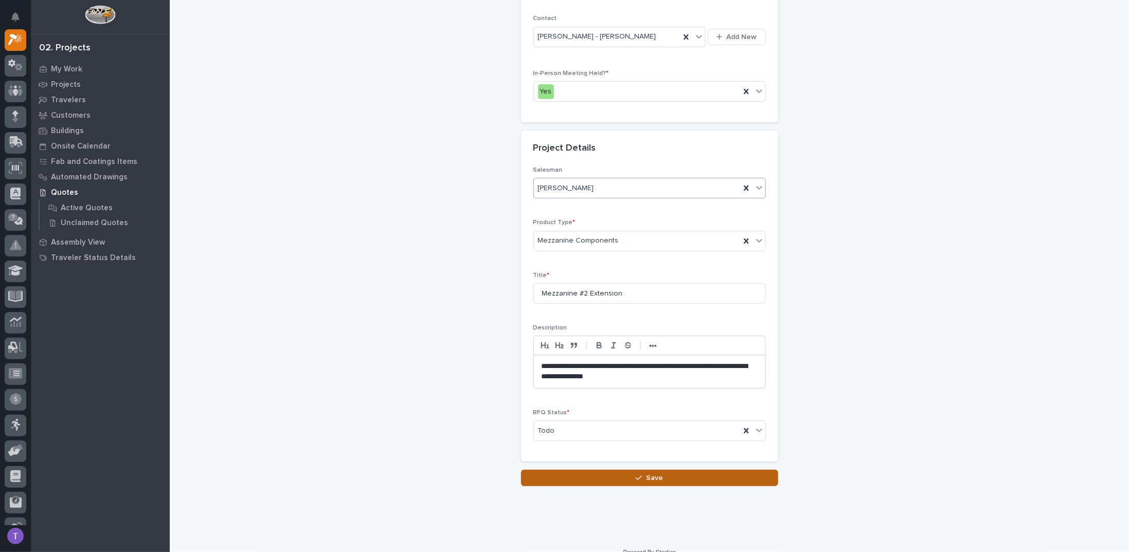
click at [649, 475] on span "Save" at bounding box center [654, 478] width 17 height 9
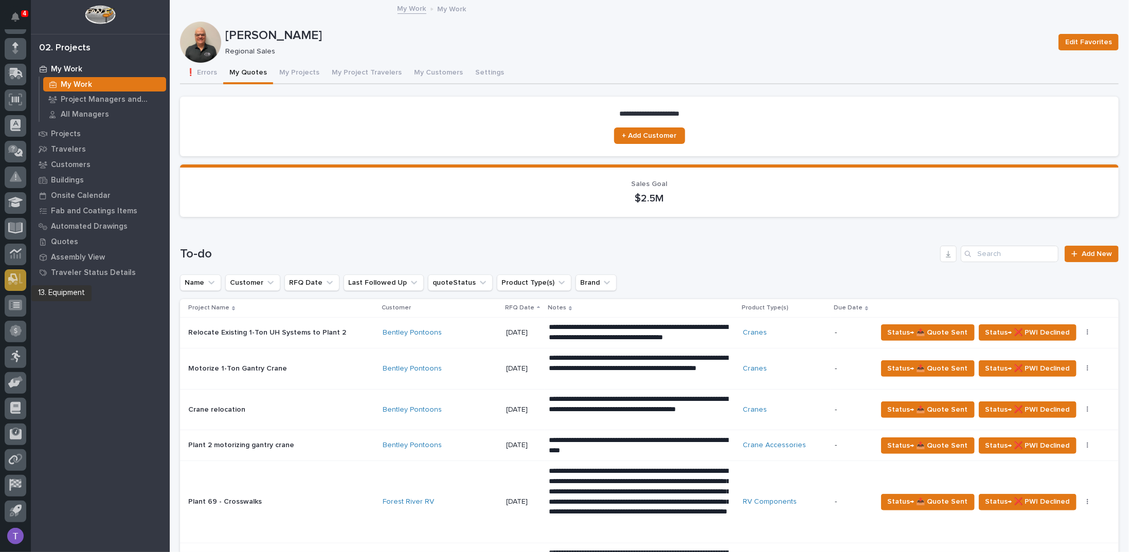
scroll to position [95, 0]
click at [13, 95] on icon at bounding box center [15, 99] width 13 height 12
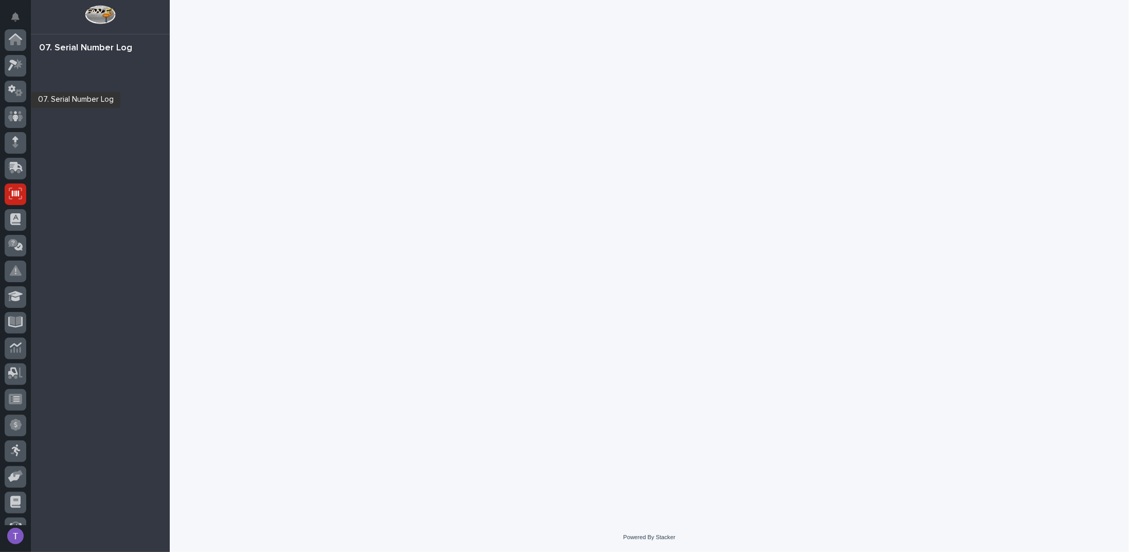
scroll to position [95, 0]
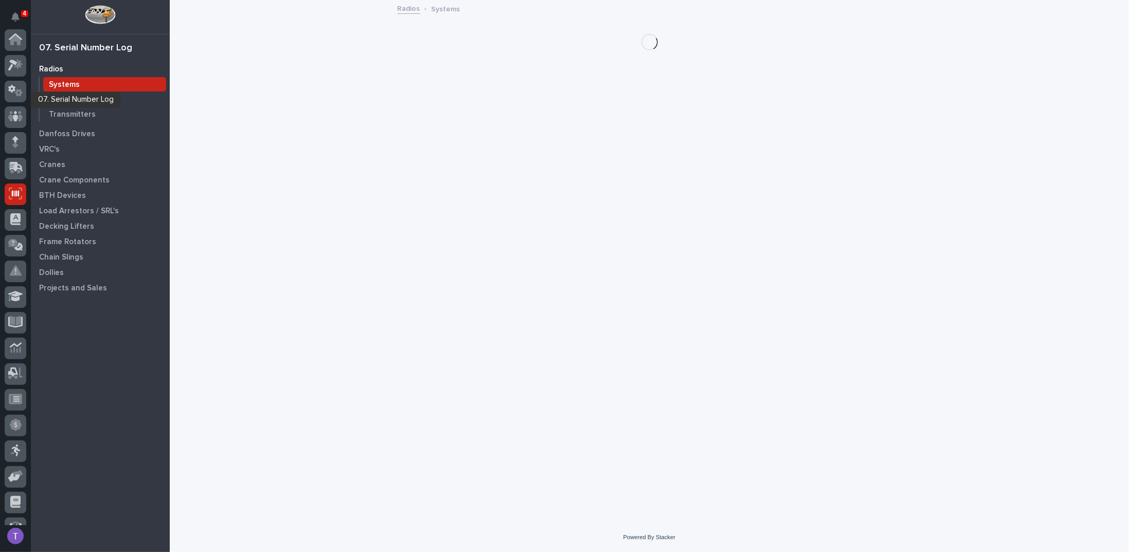
scroll to position [95, 0]
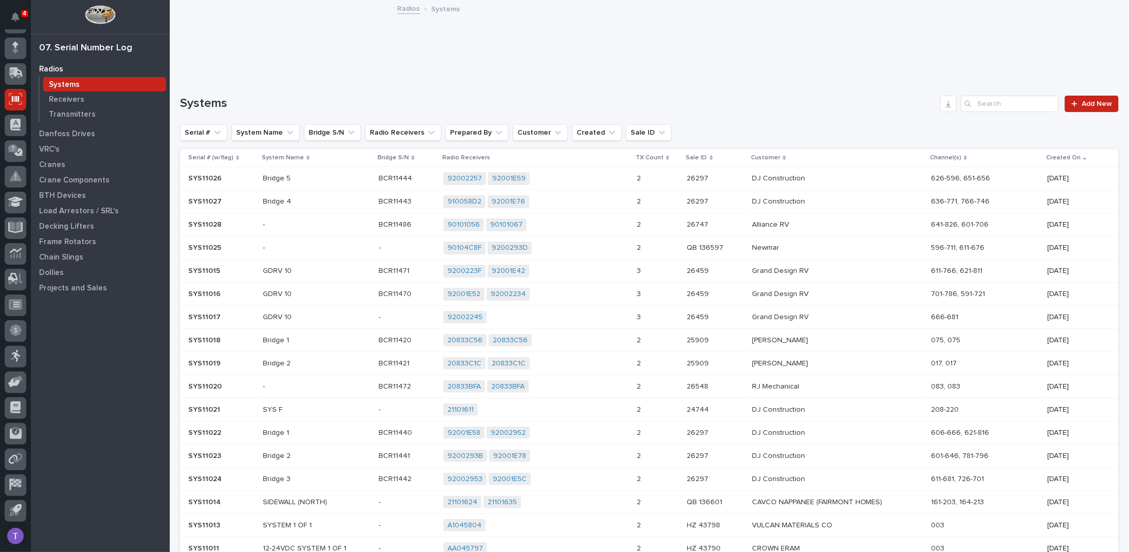
click at [388, 221] on p "BCR11486" at bounding box center [396, 224] width 35 height 11
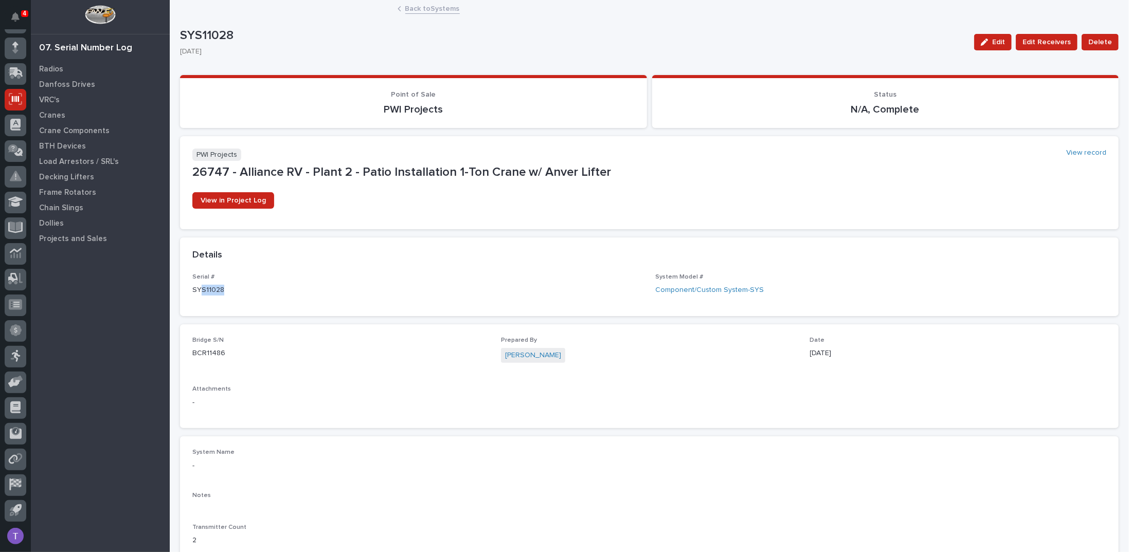
drag, startPoint x: 200, startPoint y: 289, endPoint x: 222, endPoint y: 288, distance: 22.1
click at [222, 288] on p "SYS11028" at bounding box center [417, 290] width 451 height 11
click at [233, 289] on p "SYS11028" at bounding box center [417, 290] width 451 height 11
drag, startPoint x: 192, startPoint y: 288, endPoint x: 257, endPoint y: 294, distance: 65.1
click at [257, 294] on p "SYS11028" at bounding box center [417, 290] width 451 height 11
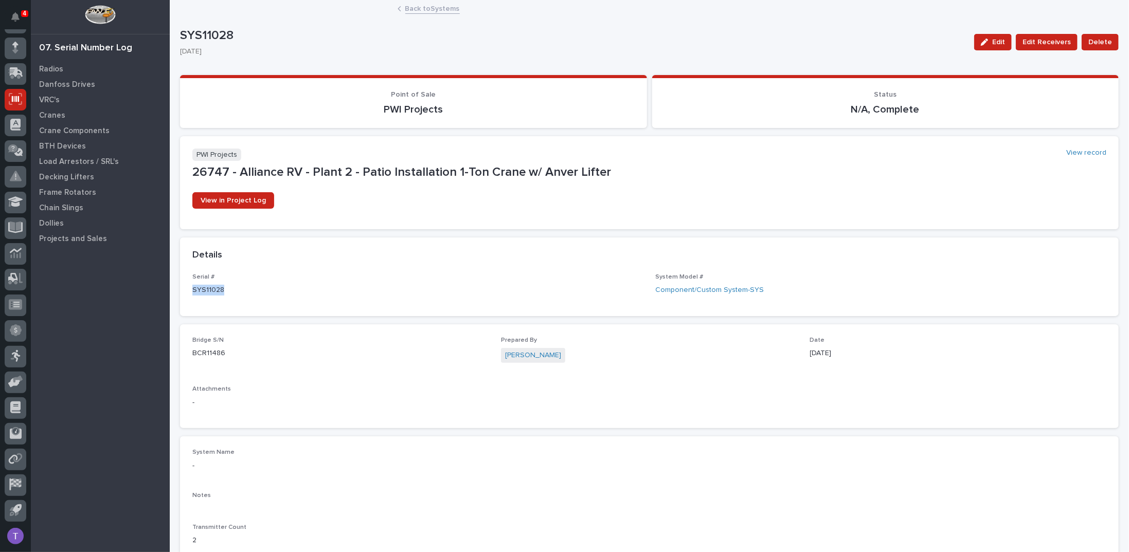
click at [284, 289] on p "SYS11028" at bounding box center [417, 290] width 451 height 11
